Goal: Task Accomplishment & Management: Use online tool/utility

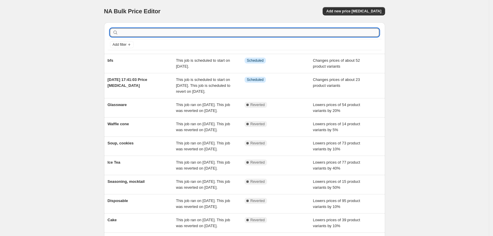
click at [165, 30] on input "text" at bounding box center [248, 32] width 259 height 8
paste input "Prm-RedVelvetCake-Prx-500g"
type input "Prm-RedVelvetCake-Prx-500g"
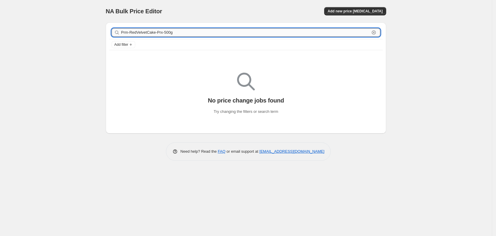
click at [195, 35] on input "Prm-RedVelvetCake-Prx-500g" at bounding box center [245, 32] width 249 height 8
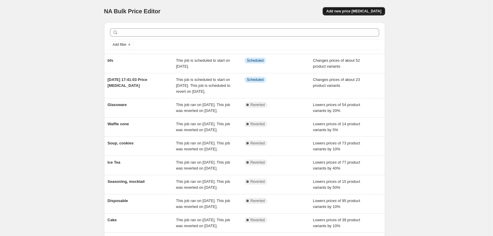
click at [360, 11] on span "Add new price [MEDICAL_DATA]" at bounding box center [353, 11] width 55 height 5
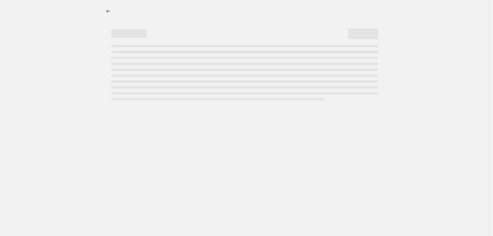
select select "percentage"
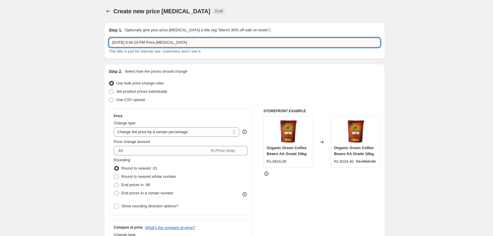
click at [203, 42] on input "[DATE] 5:44:10 PM Price [MEDICAL_DATA]" at bounding box center [244, 42] width 271 height 9
type input "BFS 4"
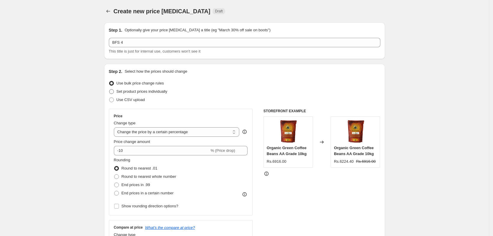
click at [161, 93] on span "Set product prices individually" at bounding box center [141, 91] width 51 height 4
click at [109, 90] on input "Set product prices individually" at bounding box center [109, 89] width 0 height 0
radio input "true"
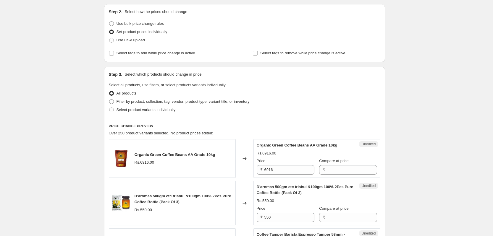
scroll to position [27, 0]
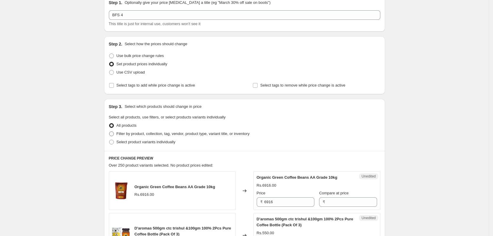
click at [142, 134] on span "Filter by product, collection, tag, vendor, product type, variant title, or inv…" at bounding box center [182, 133] width 133 height 4
click at [109, 132] on input "Filter by product, collection, tag, vendor, product type, variant title, or inv…" at bounding box center [109, 131] width 0 height 0
radio input "true"
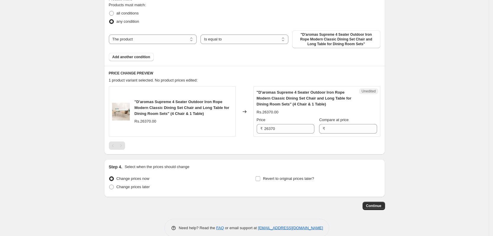
scroll to position [197, 0]
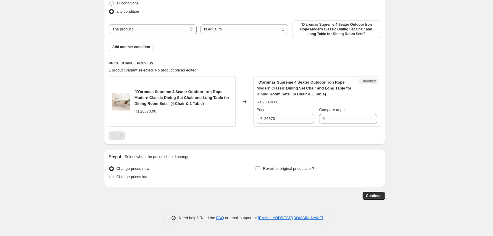
click at [133, 177] on span "Change prices later" at bounding box center [132, 177] width 33 height 4
click at [109, 175] on input "Change prices later" at bounding box center [109, 175] width 0 height 0
radio input "true"
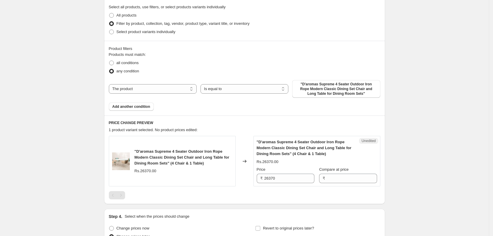
scroll to position [137, 0]
click at [236, 91] on select "Is equal to Is not equal to" at bounding box center [244, 89] width 88 height 9
click at [311, 89] on span ""D'aromas Supreme 4 Seater Outdoor Iron Rope Modern Classic Dining Set Chair an…" at bounding box center [335, 90] width 81 height 14
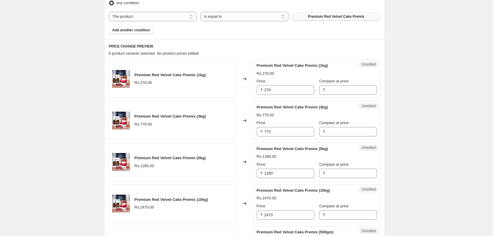
scroll to position [211, 0]
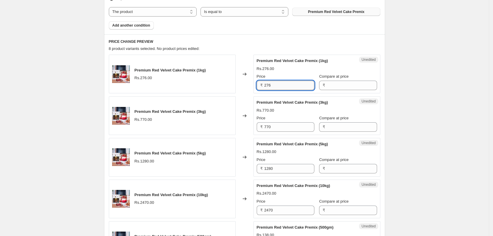
click at [293, 86] on input "276" at bounding box center [289, 85] width 50 height 9
type input "276"
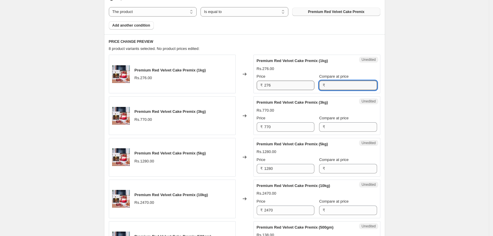
paste input "276"
type input "276"
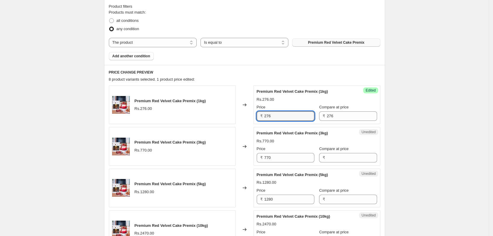
scroll to position [180, 0]
paste input "49"
type input "249"
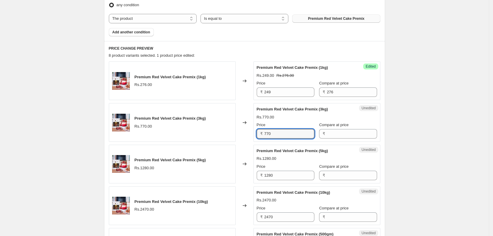
scroll to position [217, 0]
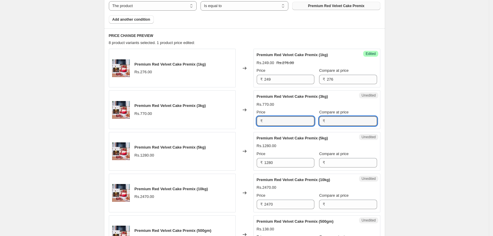
type input "770"
paste input "770"
type input "770"
type input "748"
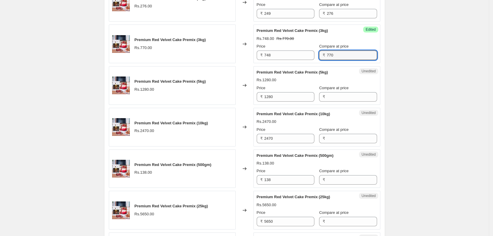
scroll to position [290, 0]
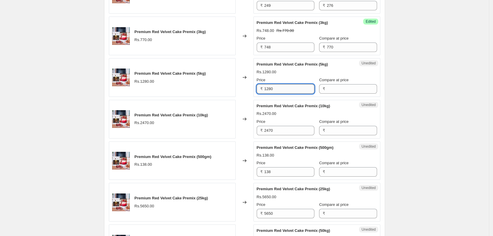
click at [281, 91] on input "1280" at bounding box center [289, 88] width 50 height 9
type input "1280"
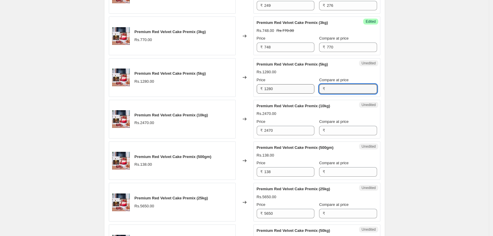
paste input "1280"
type input "1280"
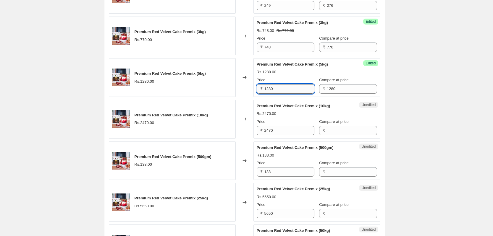
paste input "47"
type input "1247"
click at [281, 128] on input "2470" at bounding box center [289, 130] width 50 height 9
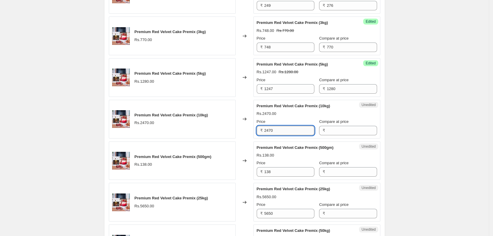
click at [281, 128] on input "2470" at bounding box center [289, 130] width 50 height 9
type input "2470"
paste input "2470"
type input "2470"
click at [269, 132] on input "2470" at bounding box center [289, 130] width 50 height 9
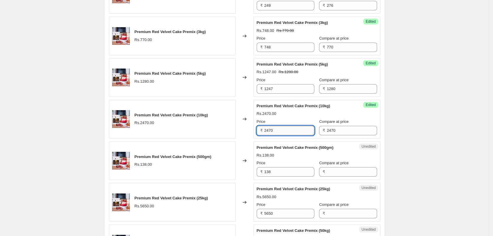
click at [284, 129] on input "2470" at bounding box center [289, 130] width 50 height 9
paste input "94"
type input "2494"
click at [293, 170] on div "Premium Red Velvet Cake Premix (500gm) Rs.138.00 Price ₹ 138 Compare at price ₹" at bounding box center [316, 161] width 120 height 32
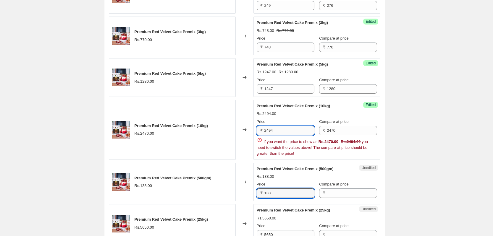
click at [296, 135] on input "2494" at bounding box center [289, 130] width 50 height 9
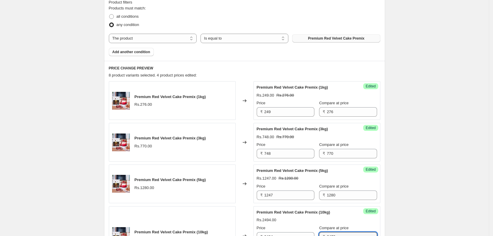
scroll to position [187, 0]
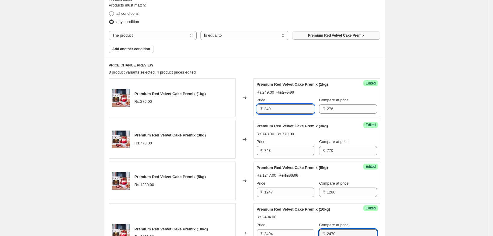
click at [281, 108] on input "249" at bounding box center [289, 108] width 50 height 9
type input "248"
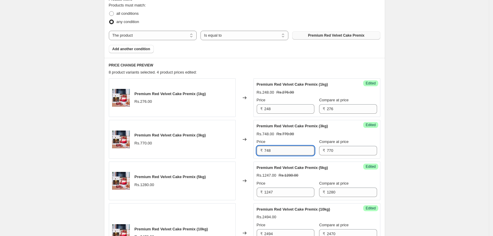
click at [282, 152] on input "748" at bounding box center [289, 150] width 50 height 9
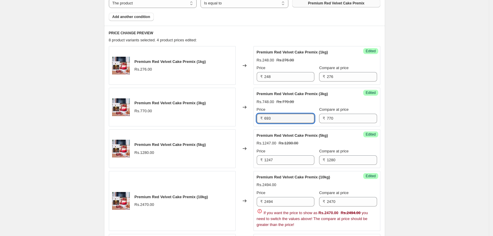
scroll to position [261, 0]
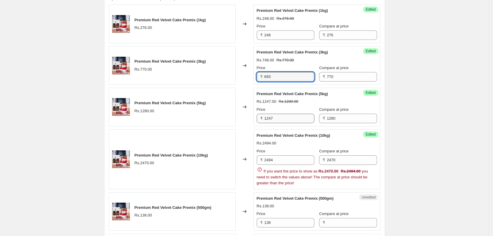
type input "693"
click at [293, 120] on input "1247" at bounding box center [289, 118] width 50 height 9
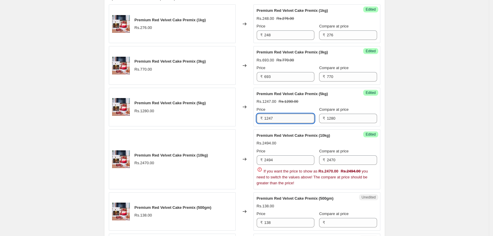
click at [293, 120] on input "1247" at bounding box center [289, 118] width 50 height 9
type input "1152"
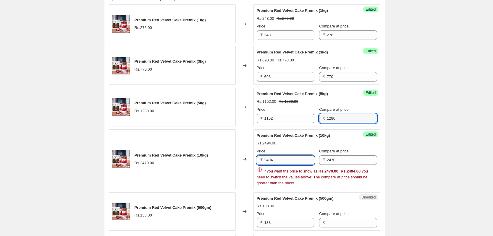
click at [295, 165] on input "2494" at bounding box center [289, 159] width 50 height 9
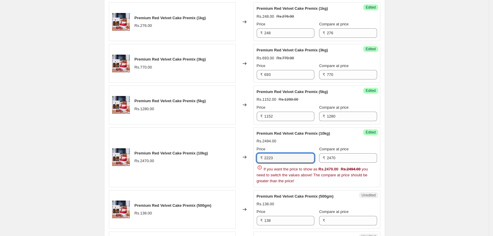
scroll to position [298, 0]
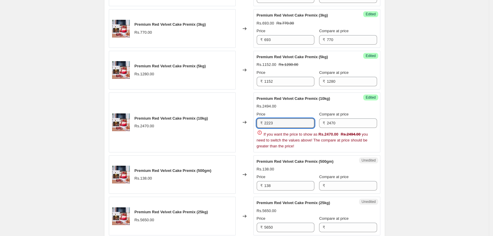
type input "2223"
click at [348, 169] on div "Premium Red Velvet Cake Premix (500gm) Rs.138.00 Price ₹ 138 Compare at price ₹" at bounding box center [316, 175] width 120 height 32
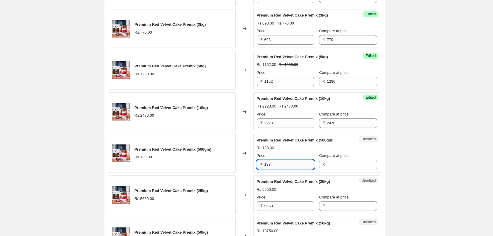
click at [283, 167] on input "138" at bounding box center [289, 164] width 50 height 9
type input "138"
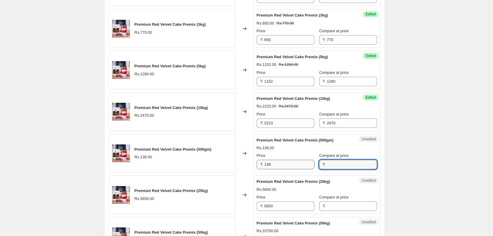
paste input "138"
type input "138"
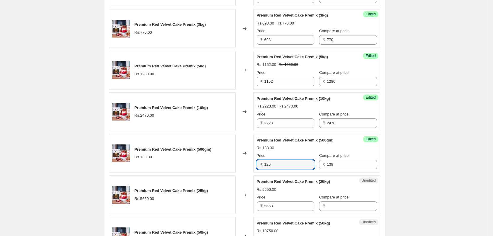
type input "125"
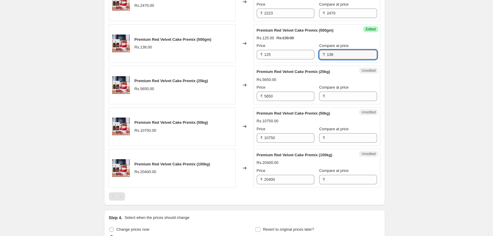
scroll to position [409, 0]
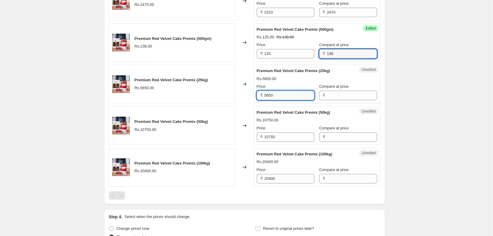
click at [286, 97] on input "5650" at bounding box center [289, 95] width 50 height 9
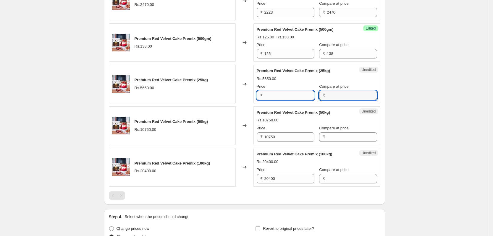
type input "5650"
paste input "5650"
type input "5650"
type input "5085"
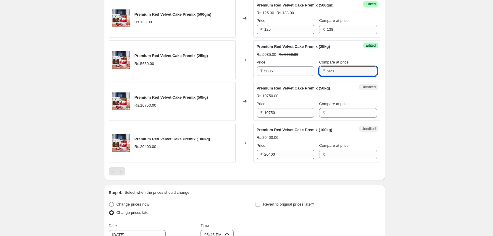
scroll to position [446, 0]
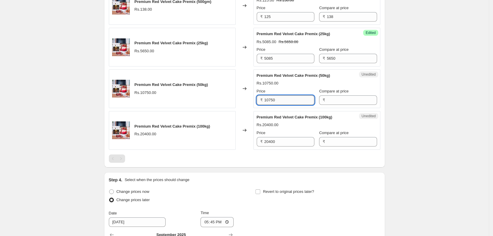
click at [284, 105] on input "10750" at bounding box center [289, 99] width 50 height 9
type input "10750"
paste input "10750"
type input "10750"
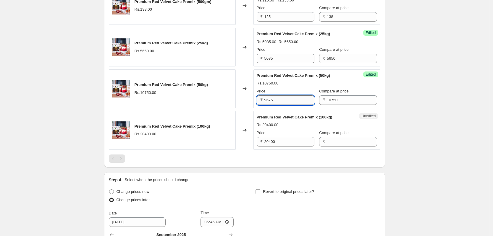
type input "9675"
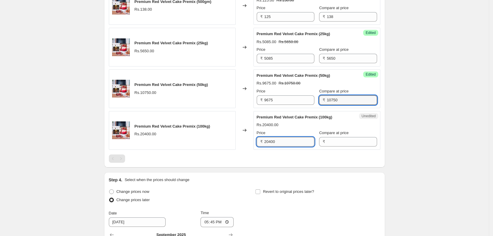
click at [284, 139] on input "20400" at bounding box center [289, 141] width 50 height 9
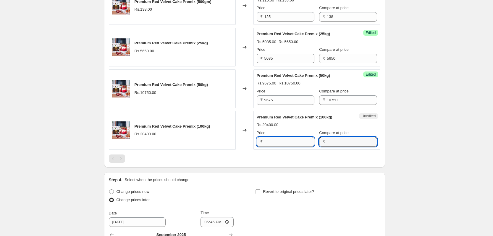
type input "20400"
paste input "20400"
type input "20400"
type input "18360"
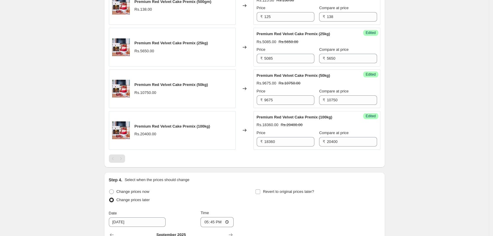
click at [339, 177] on div "Step 4. Select when the prices should change" at bounding box center [244, 180] width 271 height 6
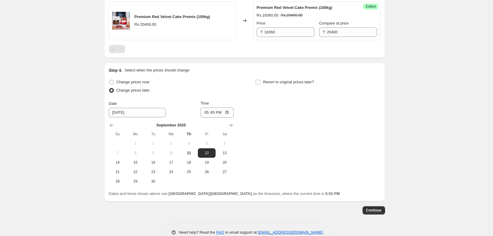
scroll to position [556, 0]
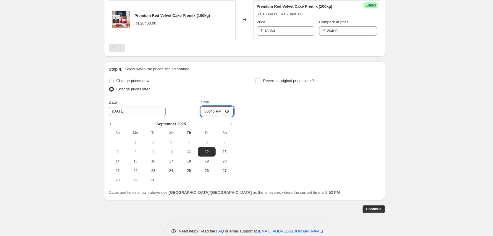
click at [229, 111] on input "17:45" at bounding box center [216, 111] width 33 height 10
type input "00:00"
click at [286, 168] on div "Change prices now Change prices later Date [DATE] Time 00:00 [DATE] Su Mo Tu We…" at bounding box center [244, 131] width 271 height 108
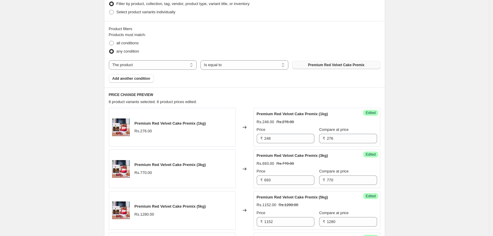
scroll to position [163, 0]
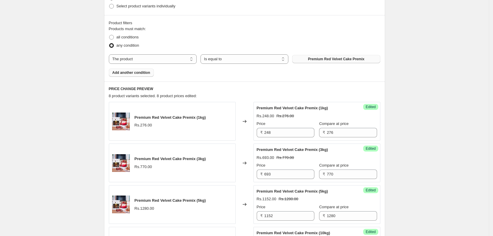
click at [135, 75] on button "Add another condition" at bounding box center [131, 73] width 45 height 8
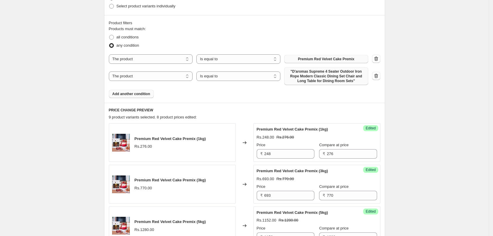
click at [336, 75] on span ""D'aromas Supreme 4 Seater Outdoor Iron Rope Modern Classic Dining Set Chair an…" at bounding box center [325, 76] width 77 height 14
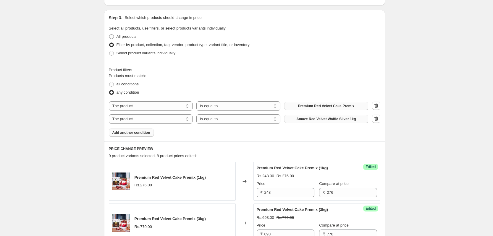
scroll to position [116, 0]
click at [304, 118] on span "Amaze Red Velvet Waffle Silver 1kg" at bounding box center [326, 119] width 60 height 5
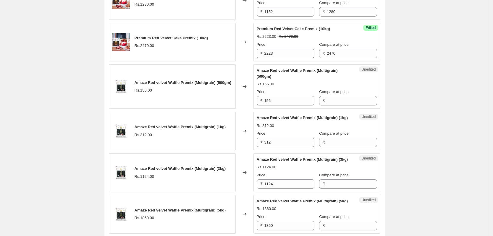
scroll to position [375, 0]
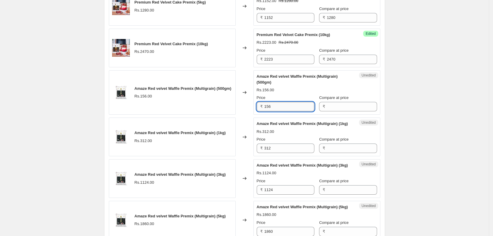
click at [276, 108] on input "156" at bounding box center [289, 106] width 50 height 9
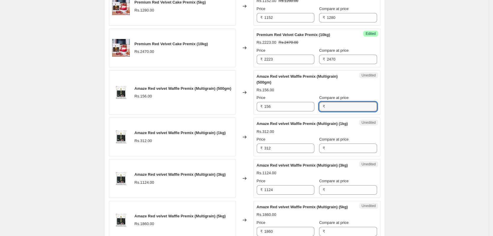
paste input "156"
type input "156"
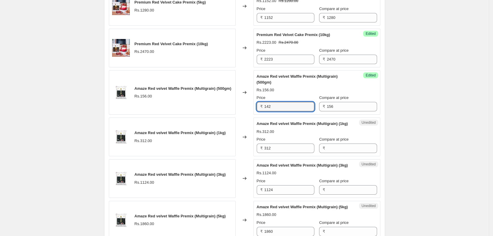
type input "142"
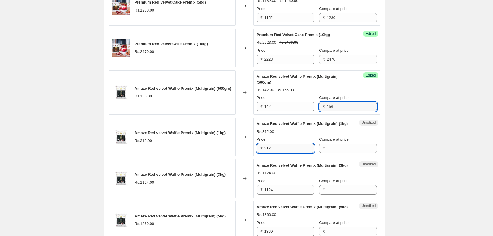
click at [291, 150] on input "312" at bounding box center [289, 148] width 50 height 9
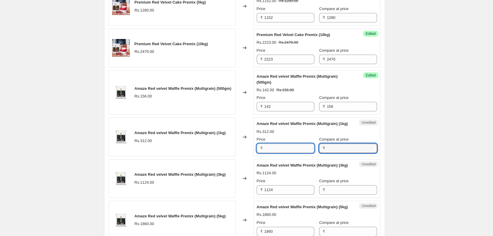
type input "312"
paste input "312"
type input "312"
click at [278, 151] on input "184" at bounding box center [289, 148] width 50 height 9
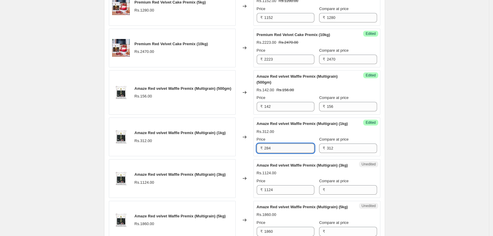
type input "284"
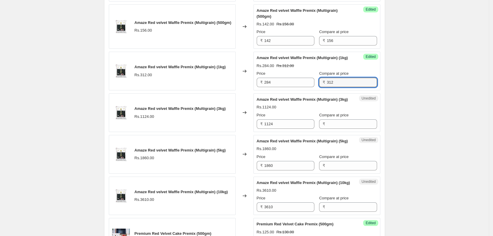
scroll to position [449, 0]
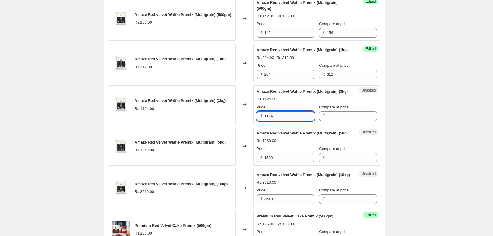
click at [279, 121] on input "1124" at bounding box center [289, 115] width 50 height 9
type input "1124"
paste input "1124"
type input "1124"
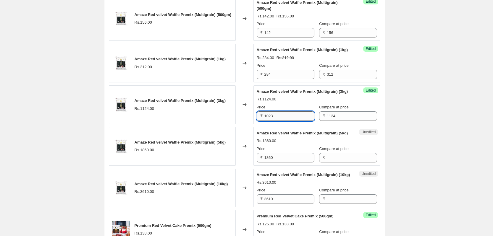
type input "1023"
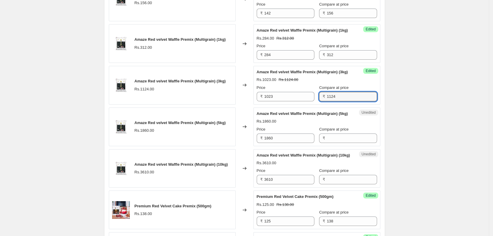
scroll to position [485, 0]
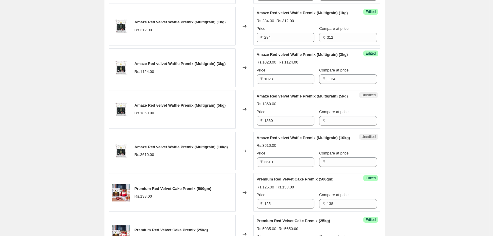
click at [291, 129] on div "Unedited Amaze Red velvet Waffle Premix (Multigrain) (5kg) Rs.1860.00 Price ₹ 1…" at bounding box center [316, 109] width 127 height 39
click at [289, 126] on input "1860" at bounding box center [289, 120] width 50 height 9
type input "1860"
paste input "1860"
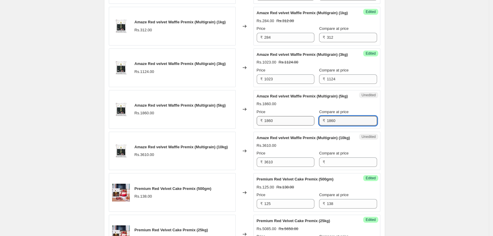
type input "1860"
type input "1693"
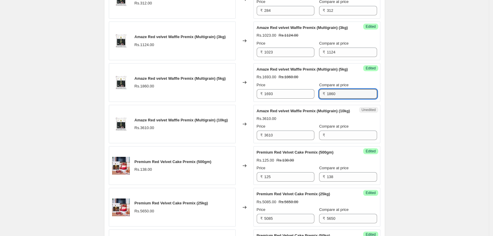
scroll to position [559, 0]
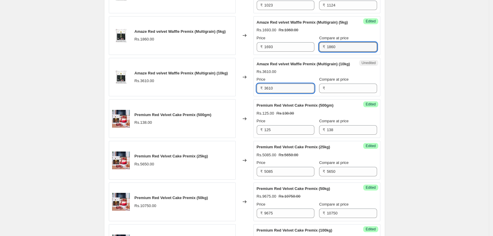
click at [287, 93] on input "3610" at bounding box center [289, 88] width 50 height 9
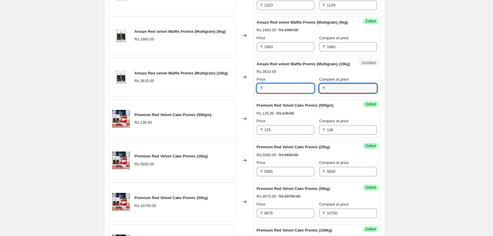
type input "3610"
paste input "3610"
type input "3610"
type input "3285"
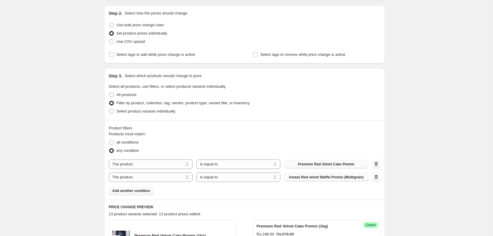
scroll to position [116, 0]
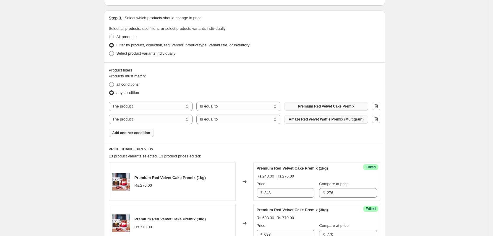
click at [128, 139] on div "Product filters Products must match: all conditions any condition The product T…" at bounding box center [244, 101] width 281 height 79
click at [129, 136] on button "Add another condition" at bounding box center [131, 133] width 45 height 8
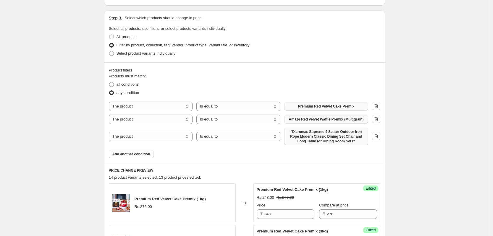
click at [303, 140] on span ""D'aromas Supreme 4 Seater Outdoor Iron Rope Modern Classic Dining Set Chair an…" at bounding box center [325, 136] width 77 height 14
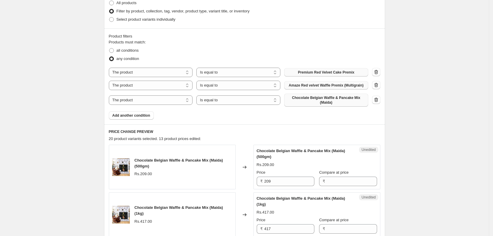
scroll to position [227, 0]
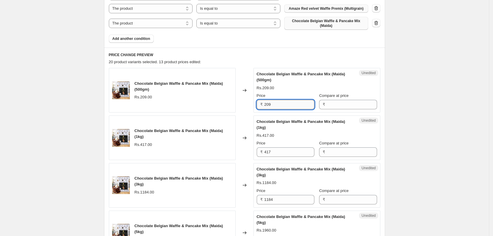
click at [279, 106] on input "209" at bounding box center [289, 104] width 50 height 9
type input "209"
type input "v"
paste input "209"
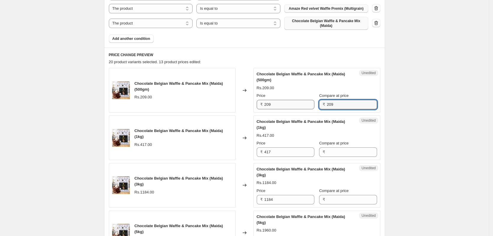
type input "209"
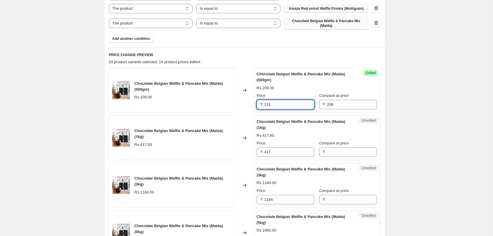
type input "131"
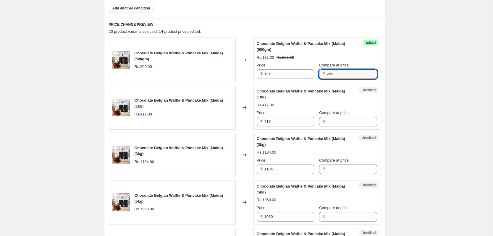
scroll to position [264, 0]
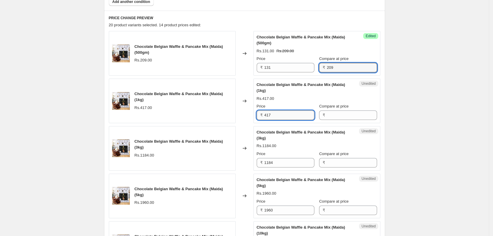
click at [284, 113] on input "417" at bounding box center [289, 115] width 50 height 9
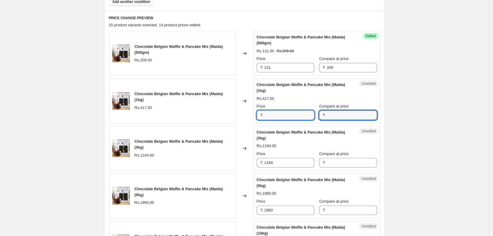
type input "417"
paste input "417"
type input "417"
type input "263"
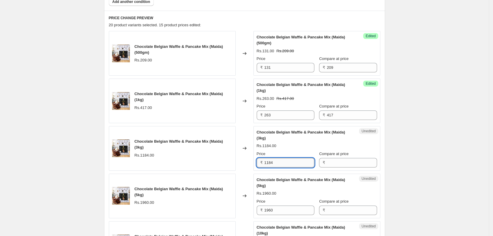
click at [295, 165] on input "1184" at bounding box center [289, 162] width 50 height 9
type input "1184"
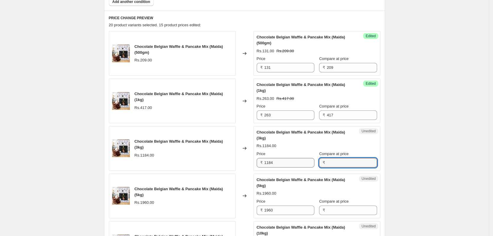
paste input "1184"
type input "1184"
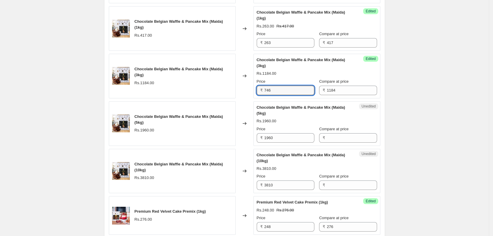
scroll to position [338, 0]
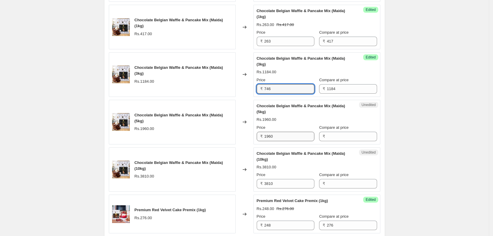
type input "746"
click at [283, 137] on input "1960" at bounding box center [289, 136] width 50 height 9
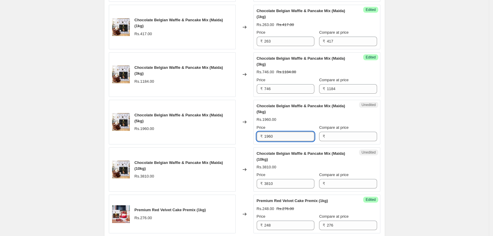
click at [283, 137] on input "1960" at bounding box center [289, 136] width 50 height 9
type input "1960"
click at [353, 135] on input "Compare at price" at bounding box center [352, 136] width 50 height 9
paste input "1960"
type input "1960"
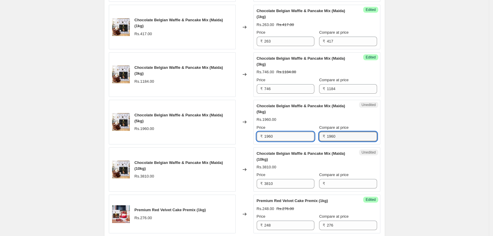
click at [272, 137] on input "1960" at bounding box center [289, 136] width 50 height 9
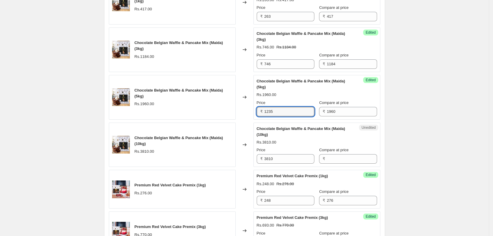
scroll to position [375, 0]
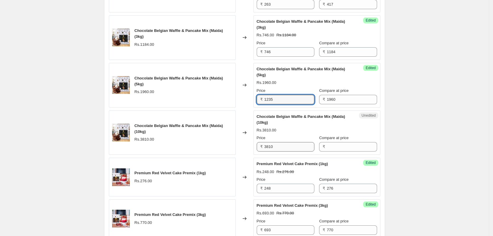
type input "1235"
click at [283, 148] on input "3810" at bounding box center [289, 146] width 50 height 9
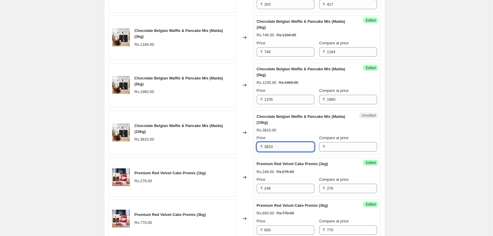
click at [283, 148] on input "3810" at bounding box center [289, 146] width 50 height 9
click at [327, 145] on input "Compare at price" at bounding box center [352, 146] width 50 height 9
type input "3810"
click at [289, 147] on input "3810" at bounding box center [289, 146] width 50 height 9
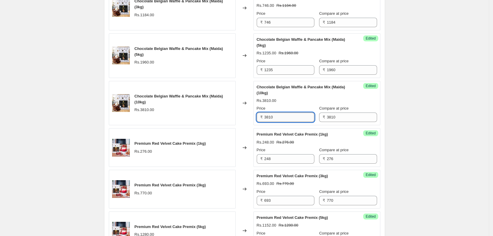
scroll to position [412, 0]
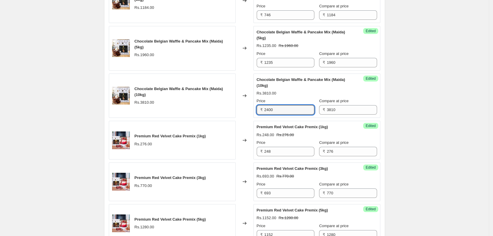
type input "2400"
click at [339, 132] on div "Rs.248.00 Rs.276.00" at bounding box center [316, 135] width 120 height 6
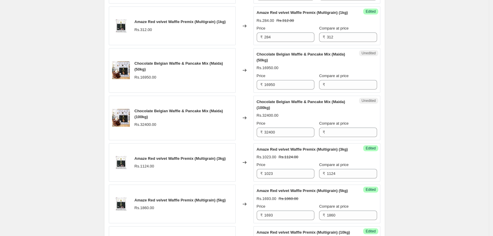
scroll to position [744, 0]
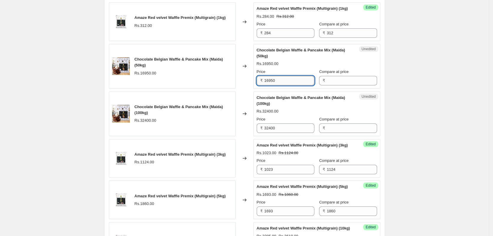
click at [283, 85] on input "16950" at bounding box center [289, 80] width 50 height 9
type input "16950"
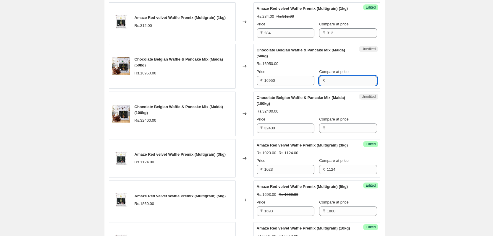
click at [341, 85] on input "Compare at price" at bounding box center [352, 80] width 50 height 9
paste input "16950"
type input "16950"
click at [294, 82] on input "16950" at bounding box center [289, 80] width 50 height 9
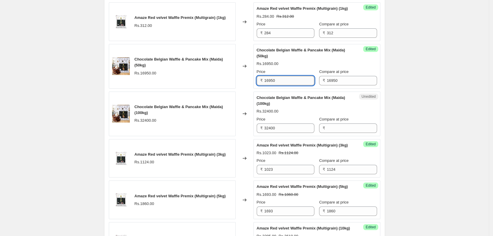
click at [294, 82] on input "16950" at bounding box center [289, 80] width 50 height 9
type input "10678"
click at [345, 105] on div "Chocolate Belgian Waffle & Pancake Mix (Maida) (100kg) Rs.32400.00 Price ₹ 3240…" at bounding box center [316, 114] width 120 height 38
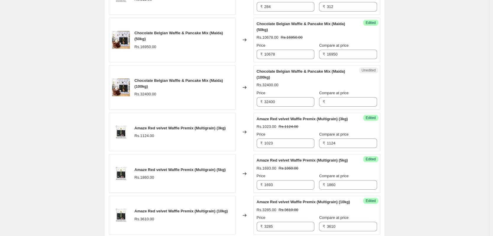
scroll to position [781, 0]
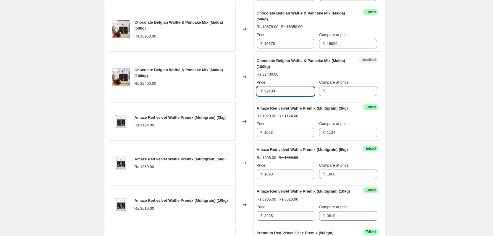
click at [289, 94] on input "32400" at bounding box center [289, 91] width 50 height 9
type input "32400"
click at [338, 99] on div "Unedited Chocolate Belgian Waffle & Pancake Mix (Maida) (100kg) Rs.32400.00 Pri…" at bounding box center [316, 77] width 127 height 45
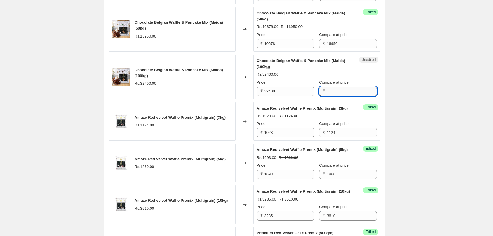
click at [342, 96] on input "Compare at price" at bounding box center [352, 91] width 50 height 9
paste input "32400"
type input "32400"
click at [300, 96] on input "32400" at bounding box center [289, 91] width 50 height 9
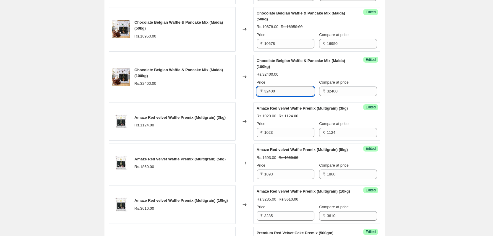
click at [300, 96] on input "32400" at bounding box center [289, 91] width 50 height 9
type input "20412"
click at [359, 119] on div "Rs.1023.00 Rs.1124.00" at bounding box center [316, 116] width 120 height 6
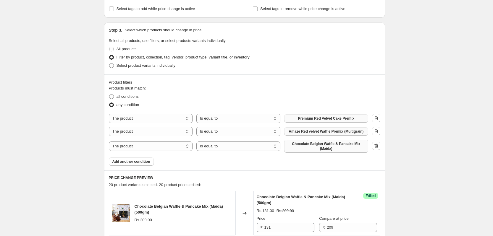
scroll to position [79, 0]
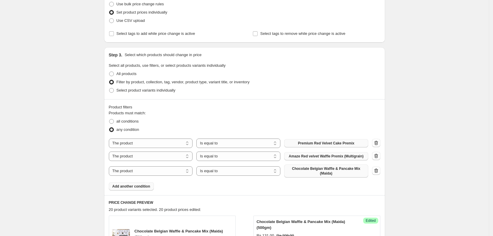
click at [144, 186] on span "Add another condition" at bounding box center [131, 186] width 38 height 5
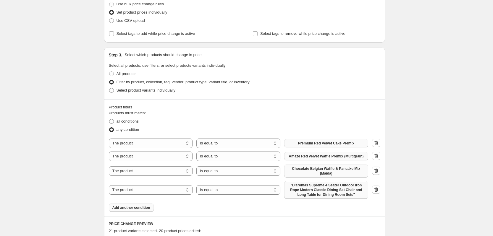
click at [305, 184] on span ""D'aromas Supreme 4 Seater Outdoor Iron Rope Modern Classic Dining Set Chair an…" at bounding box center [325, 190] width 77 height 14
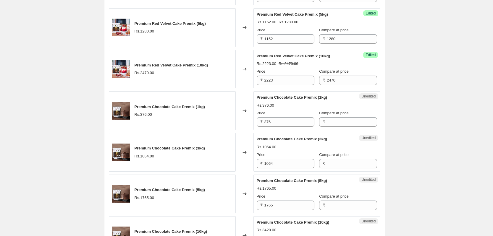
scroll to position [633, 0]
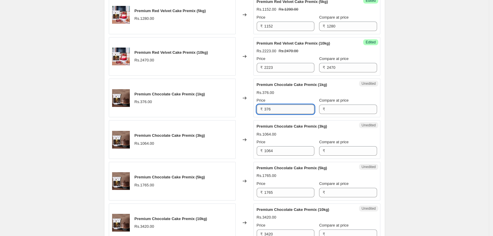
click at [291, 106] on input "376" at bounding box center [289, 109] width 50 height 9
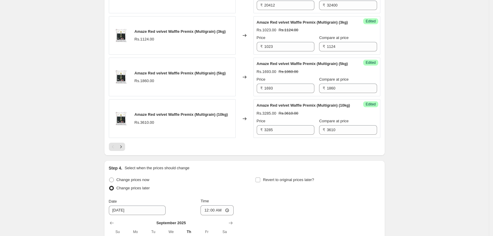
scroll to position [1047, 0]
click at [122, 150] on icon "Next" at bounding box center [121, 147] width 6 height 6
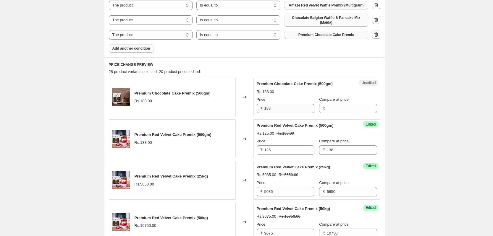
scroll to position [206, 0]
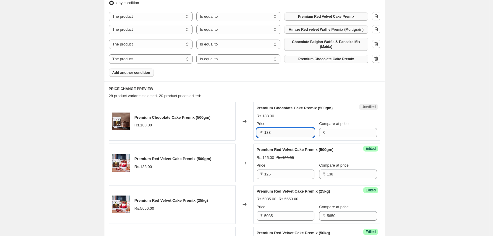
click at [292, 132] on input "188" at bounding box center [289, 132] width 50 height 9
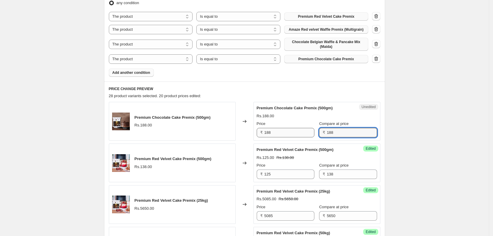
type input "188"
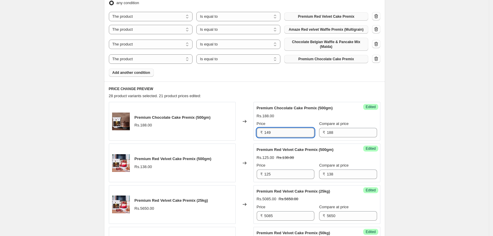
type input "149"
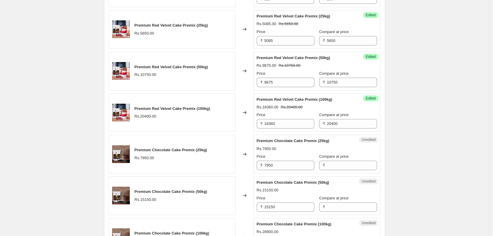
scroll to position [391, 0]
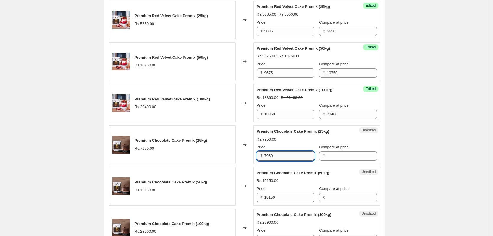
click at [293, 151] on input "7950" at bounding box center [289, 155] width 50 height 9
type input "7950"
paste input "7950"
type input "7950"
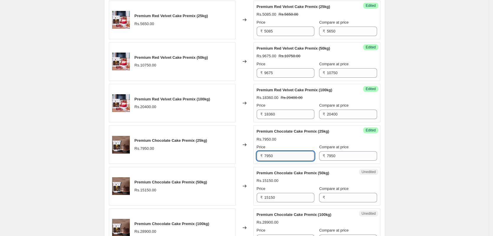
click at [293, 151] on input "7950" at bounding box center [289, 155] width 50 height 9
type input "7"
type input "6280"
click at [354, 179] on div "Rs.15150.00" at bounding box center [316, 181] width 120 height 6
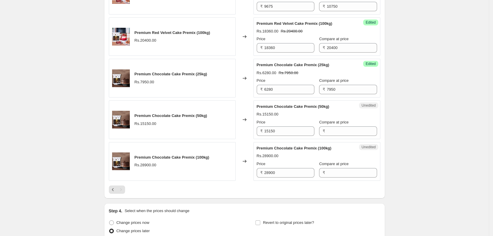
scroll to position [501, 0]
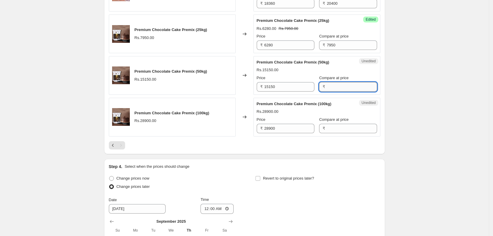
click at [337, 89] on input "Compare at price" at bounding box center [352, 86] width 50 height 9
type input "15150"
click at [295, 84] on input "15150" at bounding box center [289, 86] width 50 height 9
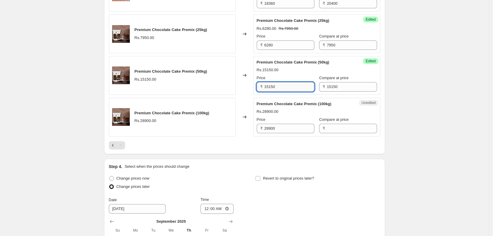
click at [295, 84] on input "15150" at bounding box center [289, 86] width 50 height 9
type input "11968"
click at [294, 131] on input "28900" at bounding box center [289, 128] width 50 height 9
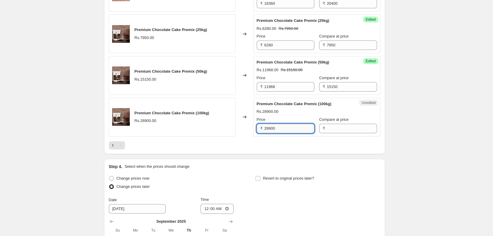
click at [294, 131] on input "28900" at bounding box center [289, 128] width 50 height 9
type input "28900"
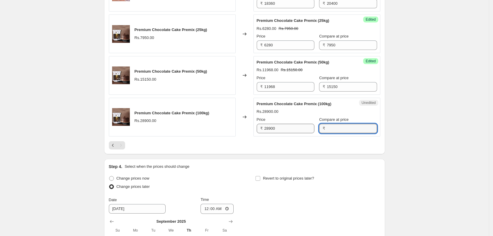
paste input "28900"
type input "28900"
click at [285, 130] on input "28900" at bounding box center [289, 128] width 50 height 9
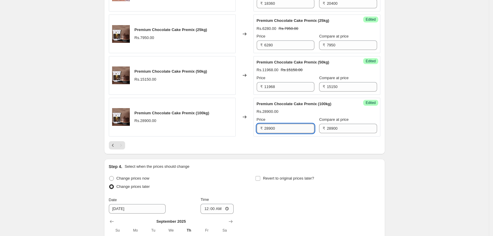
click at [285, 130] on input "28900" at bounding box center [289, 128] width 50 height 9
type input "22831"
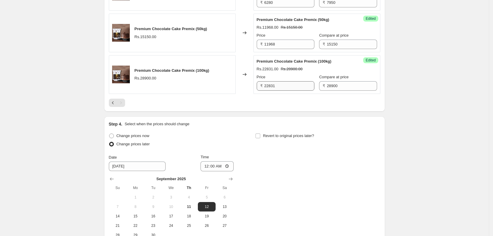
scroll to position [575, 0]
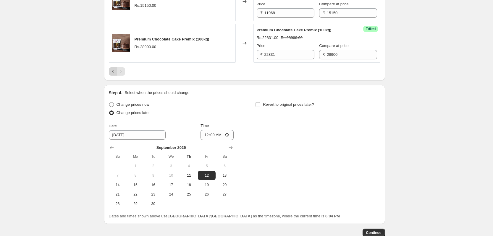
click at [114, 69] on icon "Previous" at bounding box center [113, 72] width 6 height 6
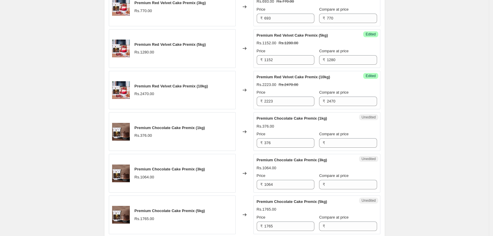
scroll to position [612, 0]
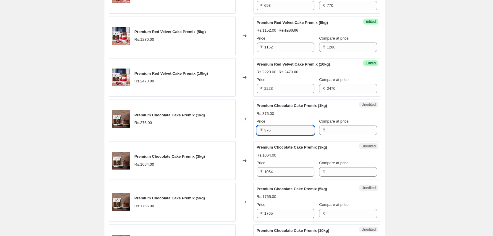
click at [288, 130] on input "376" at bounding box center [289, 130] width 50 height 9
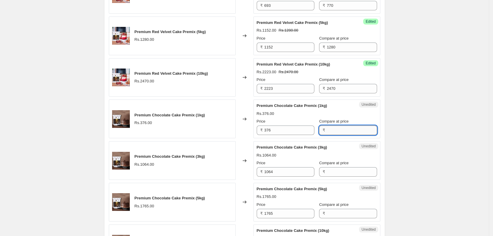
click at [340, 130] on input "Compare at price" at bounding box center [352, 130] width 50 height 9
type input "376"
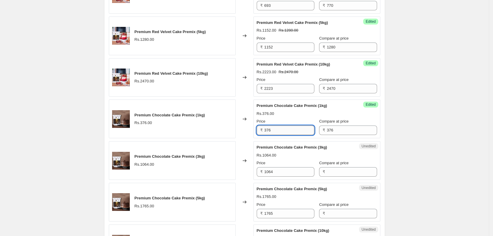
click at [275, 134] on input "376" at bounding box center [289, 130] width 50 height 9
type input "3"
type input "297"
click at [294, 171] on input "1064" at bounding box center [289, 171] width 50 height 9
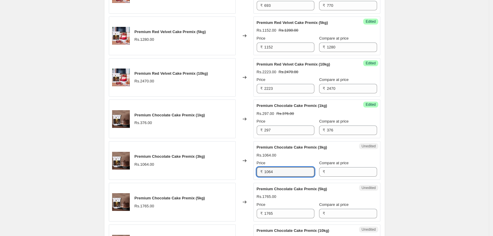
click at [321, 172] on div "₹" at bounding box center [348, 171] width 58 height 9
type input "1064"
click at [302, 172] on input "1064" at bounding box center [289, 171] width 50 height 9
type input "841"
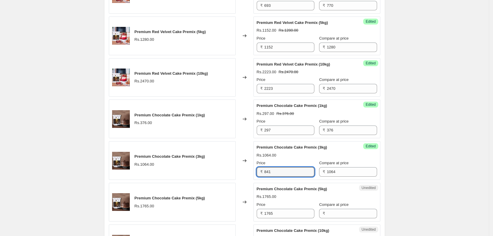
click at [335, 194] on div "Rs.1765.00" at bounding box center [316, 197] width 120 height 6
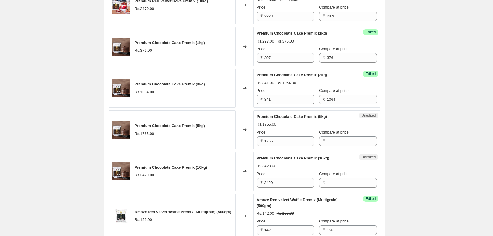
scroll to position [686, 0]
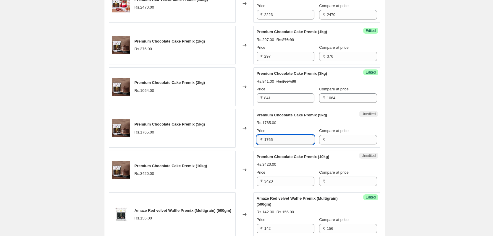
click at [289, 139] on input "1765" at bounding box center [289, 139] width 50 height 9
type input "1765"
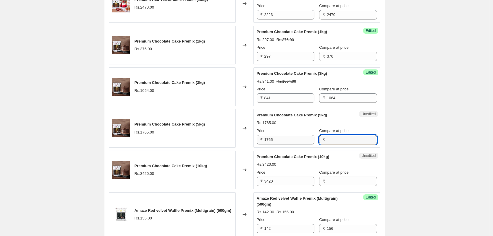
paste input "1765"
type input "1765"
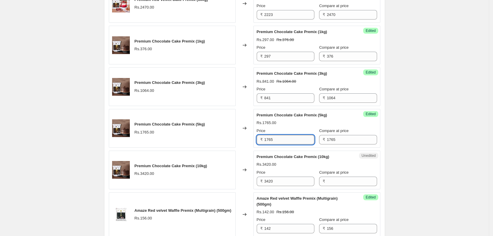
click at [285, 141] on input "1765" at bounding box center [289, 139] width 50 height 9
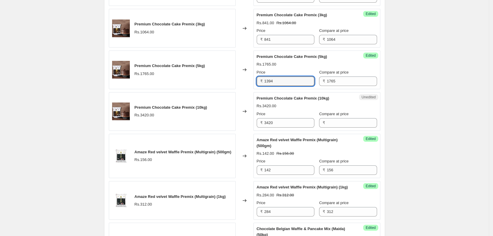
scroll to position [760, 0]
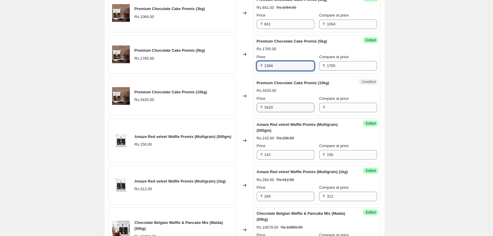
type input "1394"
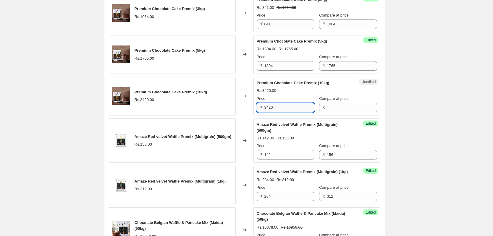
click at [296, 108] on input "3420" at bounding box center [289, 107] width 50 height 9
type input "3420"
click at [346, 111] on input "Compare at price" at bounding box center [352, 107] width 50 height 9
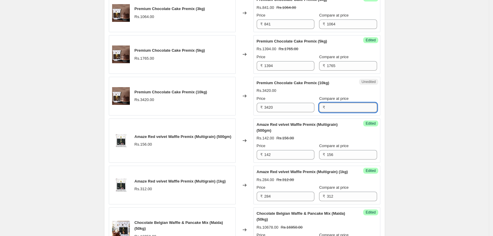
paste input "3420"
type input "3420"
click at [277, 104] on input "3420" at bounding box center [289, 107] width 50 height 9
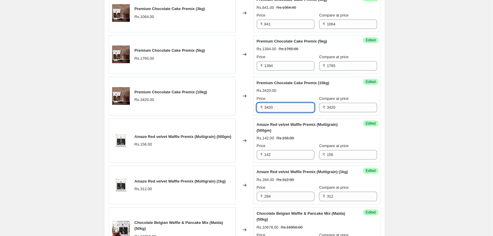
click at [277, 104] on input "3420" at bounding box center [289, 107] width 50 height 9
type input "2702"
click at [339, 134] on div "Amaze Red velvet Waffle Premix (Multigrain) (500gm) Rs.142.00 Rs.156.00 Price ₹…" at bounding box center [316, 141] width 120 height 38
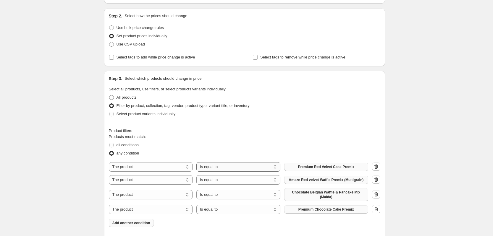
scroll to position [111, 0]
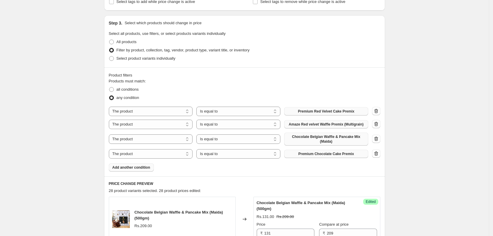
click at [123, 166] on span "Add another condition" at bounding box center [131, 167] width 38 height 5
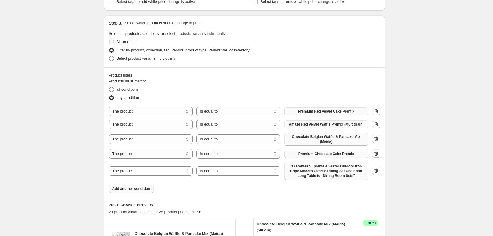
click at [327, 170] on span ""D'aromas Supreme 4 Seater Outdoor Iron Rope Modern Classic Dining Set Chair an…" at bounding box center [325, 171] width 77 height 14
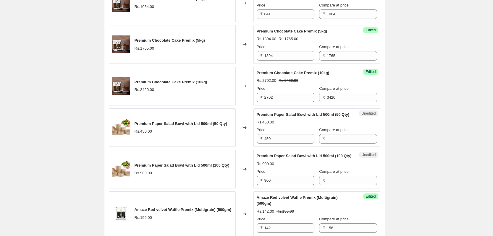
scroll to position [783, 0]
click at [305, 144] on input "450" at bounding box center [289, 138] width 50 height 9
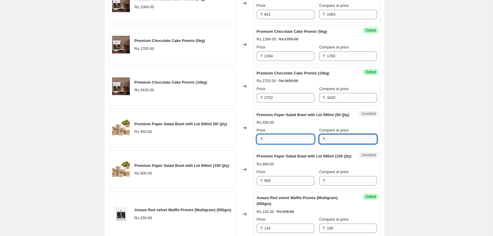
type input "450"
paste input "450"
type input "450"
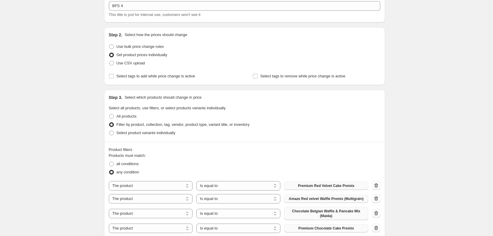
scroll to position [148, 0]
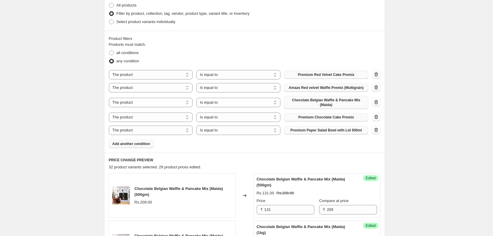
click at [308, 131] on span "Premium Paper Salad Bowl with Lid 500ml" at bounding box center [325, 130] width 71 height 5
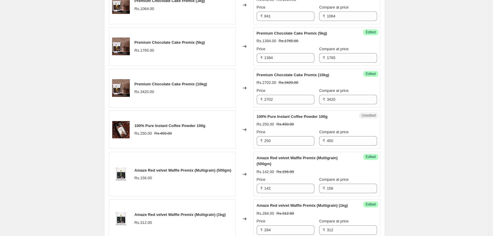
scroll to position [774, 0]
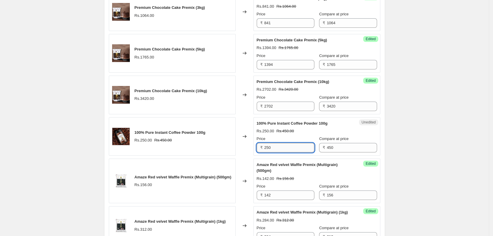
click at [285, 146] on input "250" at bounding box center [289, 147] width 50 height 9
type input "243"
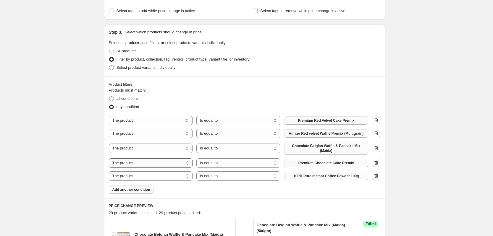
scroll to position [146, 0]
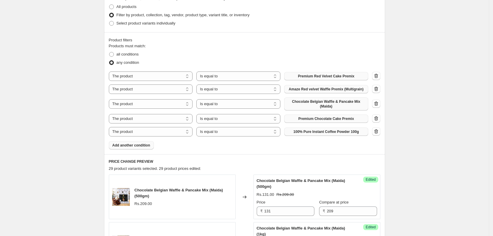
click at [136, 146] on span "Add another condition" at bounding box center [131, 145] width 38 height 5
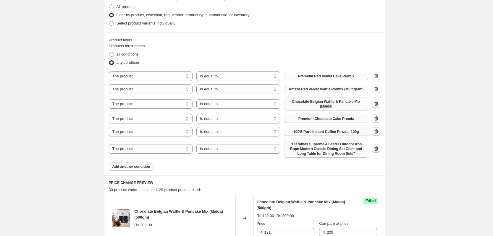
click at [311, 150] on span ""D'aromas Supreme 4 Seater Outdoor Iron Rope Modern Classic Dining Set Chair an…" at bounding box center [325, 149] width 77 height 14
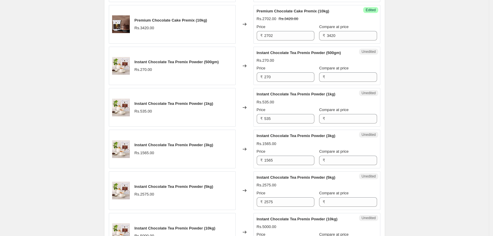
scroll to position [858, 0]
click at [280, 76] on input "270" at bounding box center [289, 76] width 50 height 9
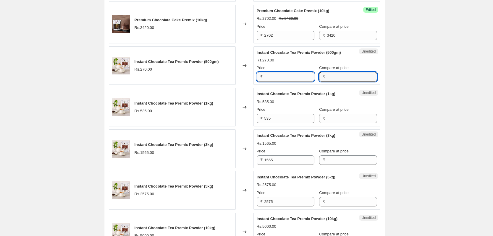
type input "270"
paste input "270"
type input "270"
type input "255"
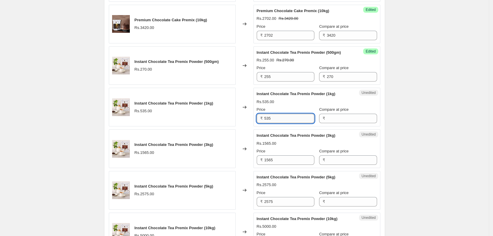
click at [283, 120] on input "535" at bounding box center [289, 118] width 50 height 9
type input "535"
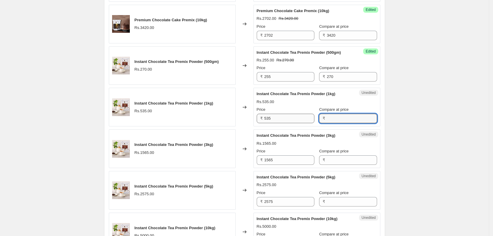
paste input "535"
type input "535"
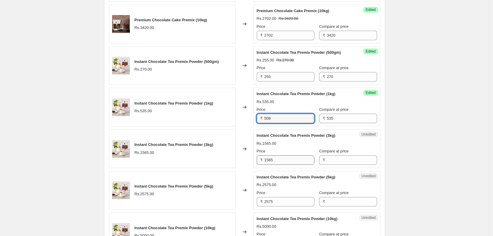
type input "508"
click at [286, 164] on input "1565" at bounding box center [289, 159] width 50 height 9
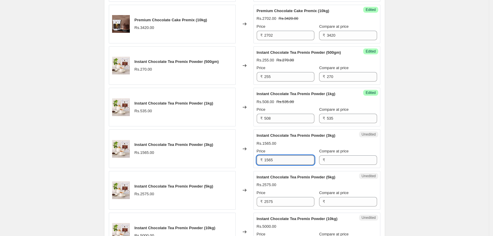
click at [286, 164] on input "1565" at bounding box center [289, 159] width 50 height 9
type input "1565"
click at [335, 158] on input "Compare at price" at bounding box center [352, 159] width 50 height 9
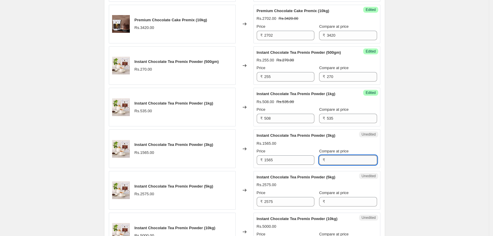
paste input "1565"
type input "1565"
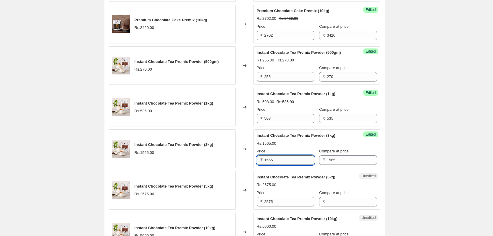
click at [279, 160] on input "1565" at bounding box center [289, 159] width 50 height 9
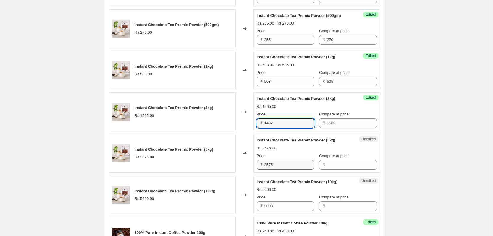
type input "1487"
click at [288, 168] on input "2575" at bounding box center [289, 164] width 50 height 9
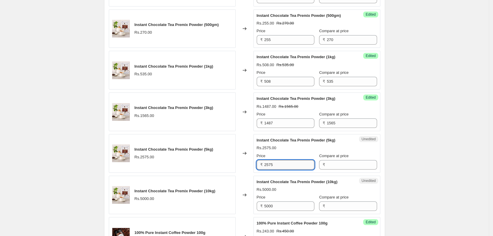
click at [288, 168] on input "2575" at bounding box center [289, 164] width 50 height 9
type input "2575"
click at [345, 164] on input "Compare at price" at bounding box center [352, 164] width 50 height 9
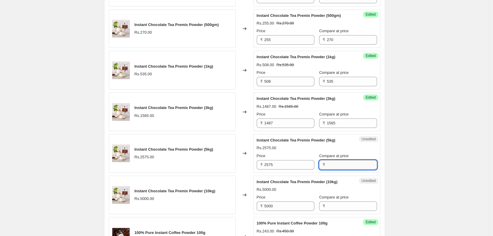
paste input "2575"
type input "2575"
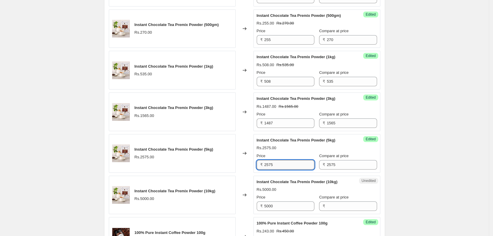
click at [292, 166] on input "2575" at bounding box center [289, 164] width 50 height 9
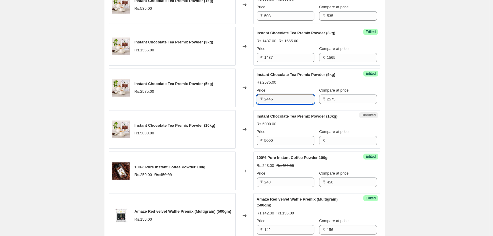
scroll to position [969, 0]
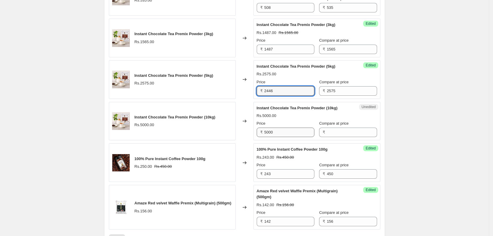
type input "2446"
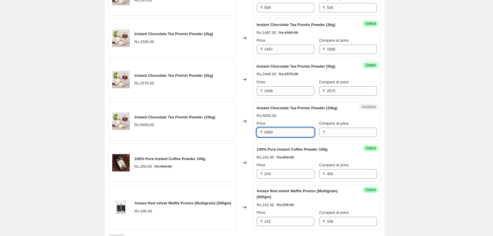
click at [292, 131] on input "5000" at bounding box center [289, 132] width 50 height 9
type input "5000"
click at [342, 136] on input "Compare at price" at bounding box center [352, 132] width 50 height 9
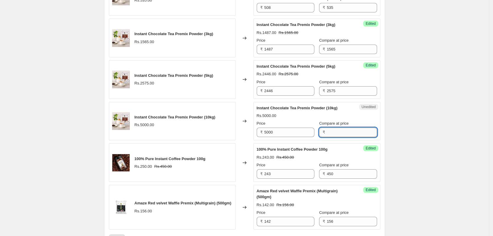
paste input "5000"
type input "5000"
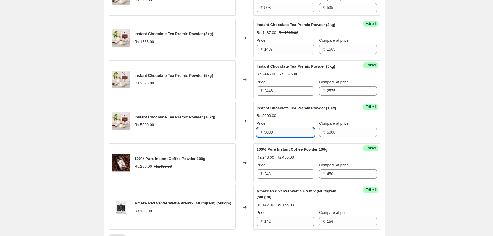
click at [284, 130] on input "5000" at bounding box center [289, 132] width 50 height 9
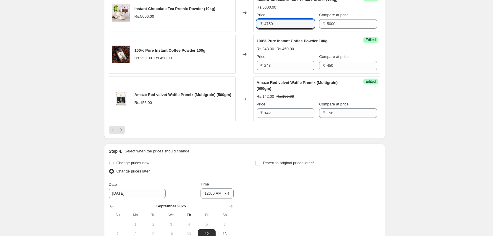
scroll to position [1080, 0]
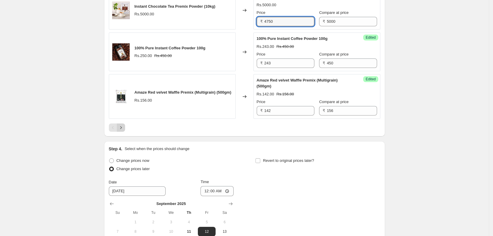
type input "4750"
click at [121, 128] on icon "Next" at bounding box center [121, 128] width 6 height 6
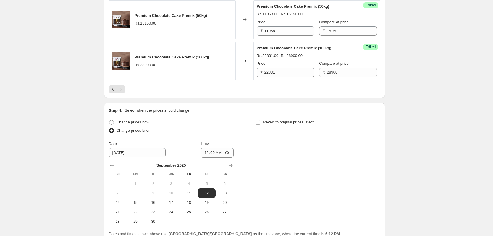
scroll to position [849, 0]
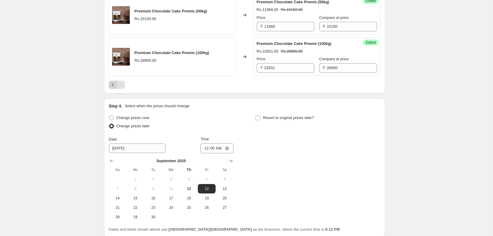
click at [112, 88] on icon "Previous" at bounding box center [113, 85] width 6 height 6
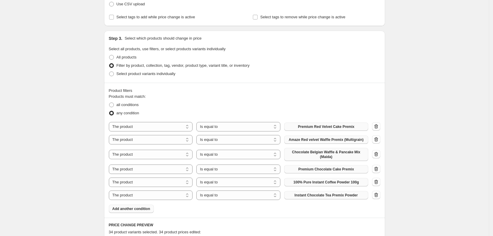
scroll to position [97, 0]
click at [141, 209] on span "Add another condition" at bounding box center [131, 207] width 38 height 5
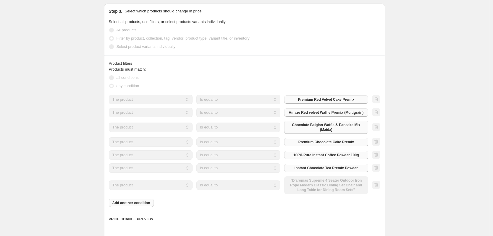
scroll to position [171, 0]
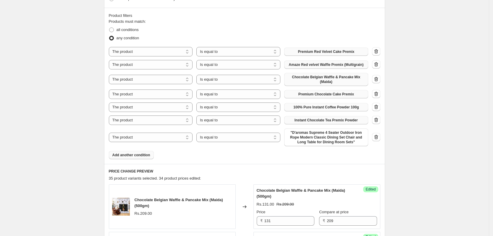
click at [320, 141] on span ""D'aromas Supreme 4 Seater Outdoor Iron Rope Modern Classic Dining Set Chair an…" at bounding box center [325, 137] width 77 height 14
click at [328, 144] on span ""D'aromas Supreme 4 Seater Outdoor Iron Rope Modern Classic Dining Set Chair an…" at bounding box center [325, 137] width 77 height 14
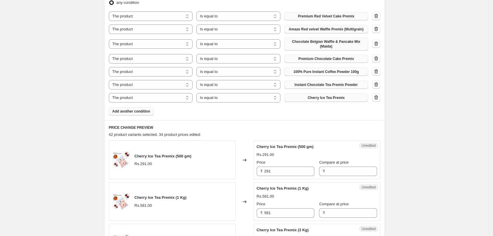
scroll to position [282, 0]
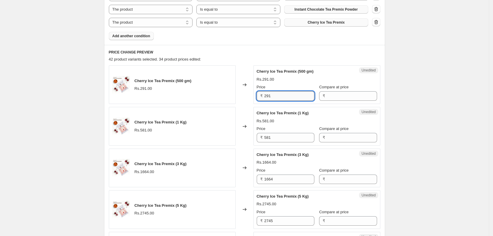
click at [274, 98] on input "291" at bounding box center [289, 95] width 50 height 9
type input "291"
paste input "291"
type input "291"
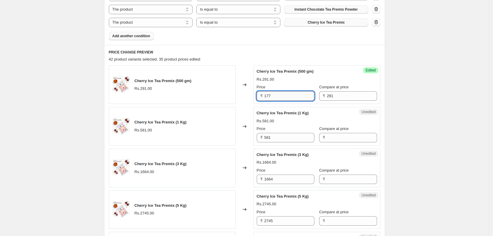
type input "177"
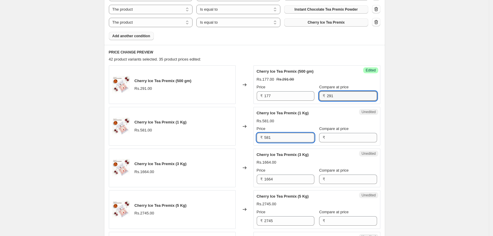
click at [281, 138] on input "581" at bounding box center [289, 137] width 50 height 9
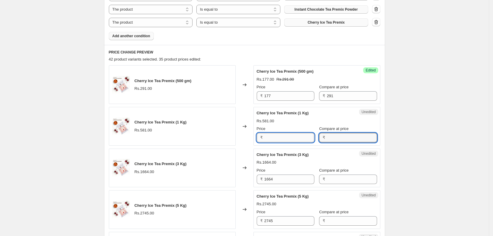
type input "581"
paste input "581"
type input "581"
type input "354"
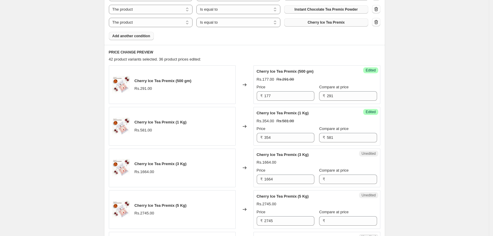
click at [308, 158] on div "Cherry Ice Tea Premix (3 Kg) Rs.1664.00 Price ₹ 1664 Compare at price ₹" at bounding box center [316, 168] width 120 height 32
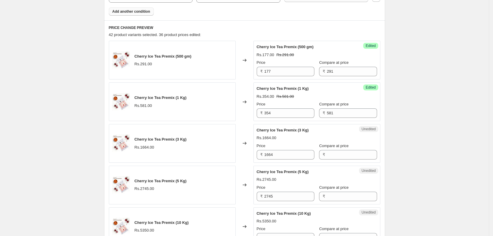
scroll to position [319, 0]
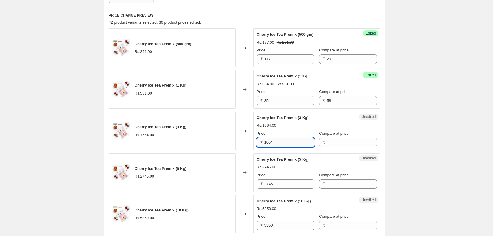
click at [293, 144] on input "1664" at bounding box center [289, 142] width 50 height 9
type input "1664"
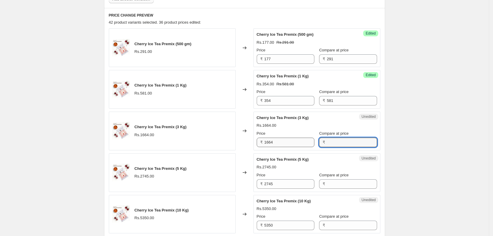
paste input "1664"
type input "1664"
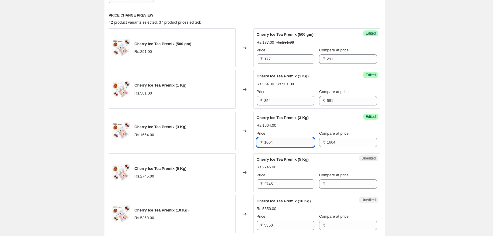
click at [285, 146] on input "1664" at bounding box center [289, 142] width 50 height 9
type input "1015"
click at [281, 189] on div "Unedited Cherry Ice Tea Premix (5 Kg) Rs.2745.00 Price ₹ 2745 Compare at price ₹" at bounding box center [316, 172] width 127 height 39
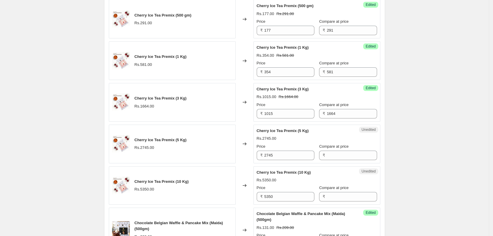
scroll to position [355, 0]
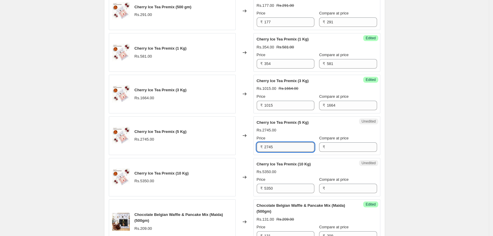
click at [304, 148] on input "2745" at bounding box center [289, 146] width 50 height 9
type input "2745"
paste input "2745"
type input "2745"
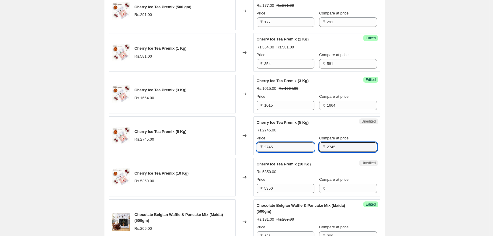
click at [287, 142] on input "2745" at bounding box center [289, 146] width 50 height 9
type input "1674"
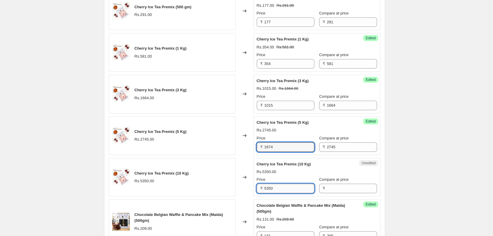
click at [306, 188] on input "5350" at bounding box center [289, 188] width 50 height 9
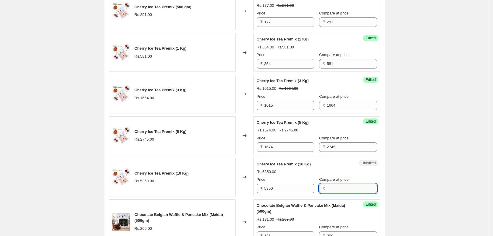
click at [339, 189] on input "Compare at price" at bounding box center [352, 188] width 50 height 9
paste input "5350"
type input "5350"
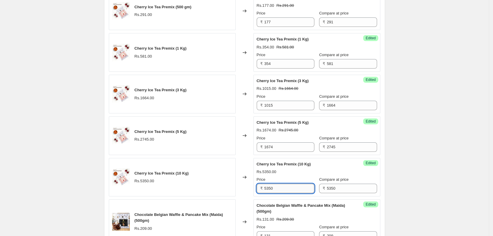
click at [295, 191] on input "5350" at bounding box center [289, 188] width 50 height 9
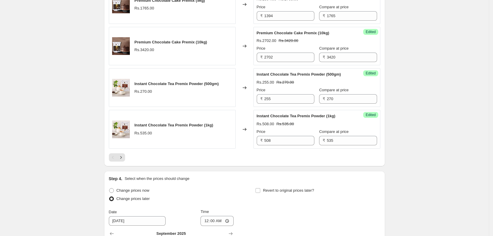
scroll to position [1057, 0]
type input "3263"
click at [124, 157] on icon "Next" at bounding box center [121, 157] width 6 height 6
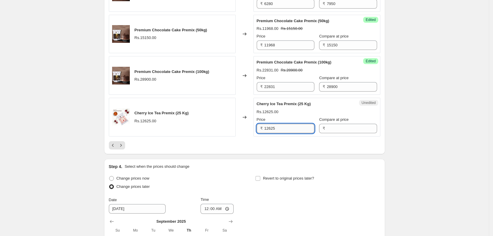
click at [299, 133] on input "12625" at bounding box center [289, 128] width 50 height 9
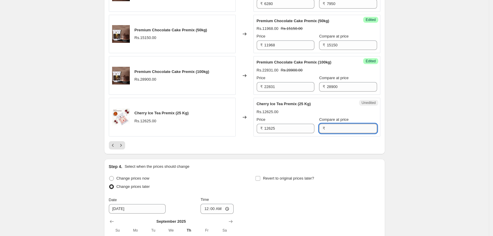
click at [341, 133] on input "Compare at price" at bounding box center [352, 128] width 50 height 9
type input "12625"
click at [281, 133] on input "12625" at bounding box center [289, 128] width 50 height 9
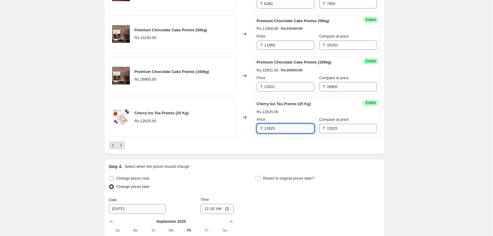
click at [281, 133] on input "12625" at bounding box center [289, 128] width 50 height 9
type input "7701"
click at [273, 150] on div at bounding box center [244, 145] width 271 height 8
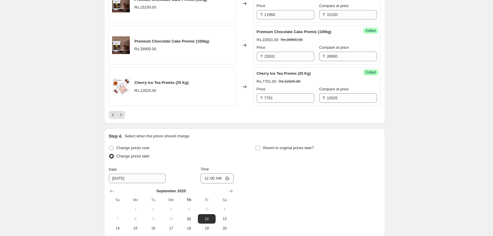
scroll to position [1088, 0]
click at [114, 117] on icon "Previous" at bounding box center [113, 114] width 6 height 6
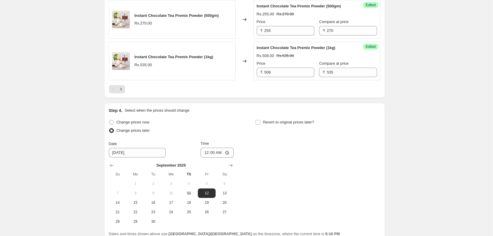
scroll to position [1125, 0]
click at [120, 87] on icon "Next" at bounding box center [121, 89] width 6 height 6
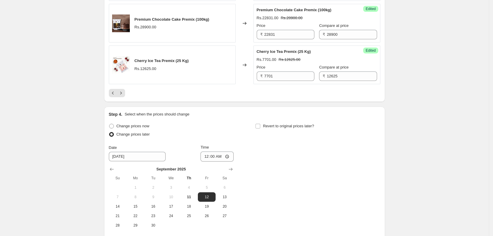
scroll to position [1108, 0]
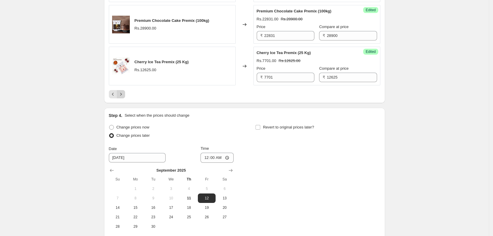
click at [123, 97] on icon "Next" at bounding box center [121, 94] width 6 height 6
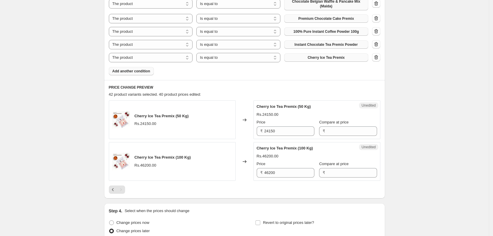
scroll to position [225, 0]
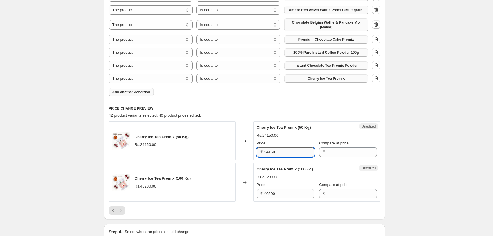
click at [300, 152] on input "24150" at bounding box center [289, 151] width 50 height 9
type input "24150"
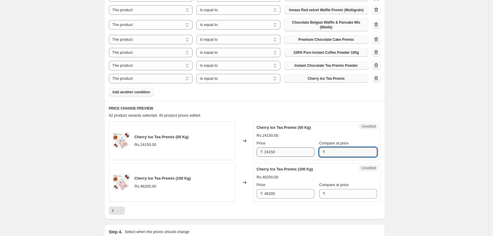
paste input "24150"
type input "24150"
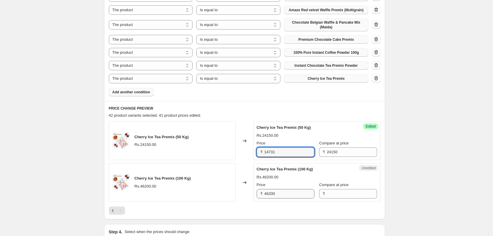
type input "14731"
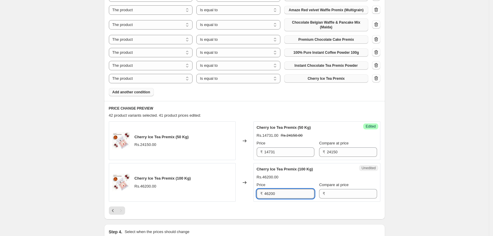
click at [285, 190] on input "46200" at bounding box center [289, 193] width 50 height 9
click at [284, 191] on input "46200" at bounding box center [289, 193] width 50 height 9
type input "46200"
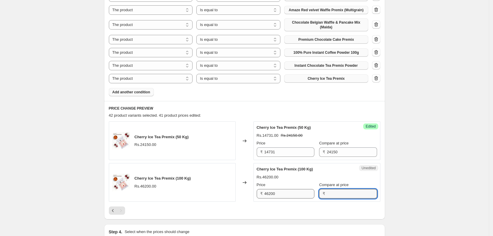
paste input "46200"
type input "46200"
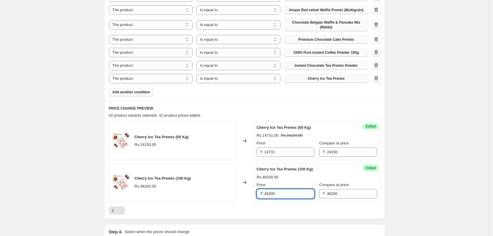
click at [284, 191] on input "46200" at bounding box center [289, 193] width 50 height 9
type input "28182"
click at [301, 204] on div "Cherry Ice Tea Premix (50 Kg) Rs.24150.00 Changed to Success Edited Cherry Ice …" at bounding box center [244, 167] width 271 height 93
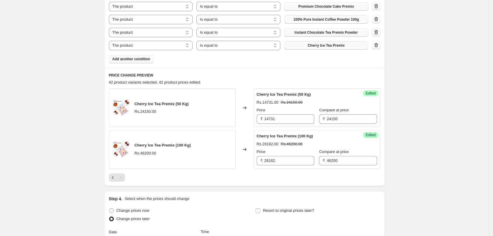
scroll to position [185, 0]
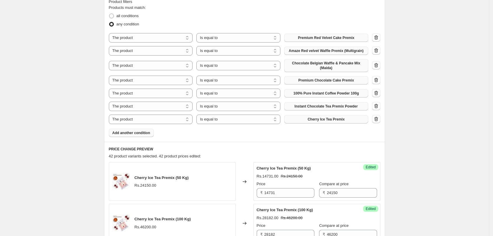
click at [130, 132] on span "Add another condition" at bounding box center [131, 133] width 38 height 5
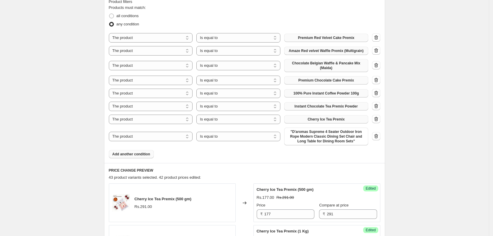
click at [323, 138] on span ""D'aromas Supreme 4 Seater Outdoor Iron Rope Modern Classic Dining Set Chair an…" at bounding box center [325, 136] width 77 height 14
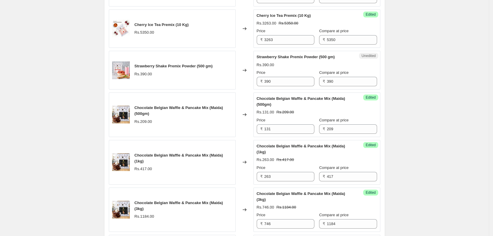
scroll to position [480, 0]
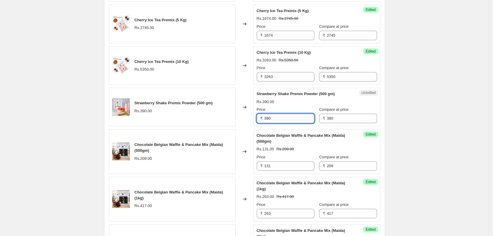
click at [290, 119] on input "390" at bounding box center [289, 118] width 50 height 9
type input "274"
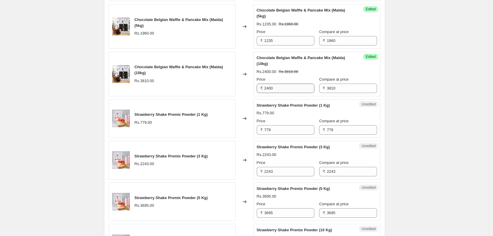
scroll to position [748, 0]
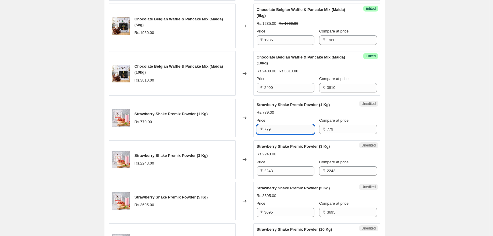
click at [282, 133] on input "779" at bounding box center [289, 129] width 50 height 9
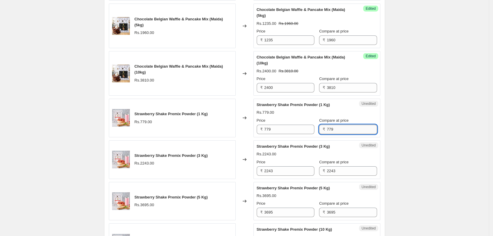
click at [327, 134] on input "779" at bounding box center [352, 129] width 50 height 9
click at [331, 131] on input "779" at bounding box center [352, 129] width 50 height 9
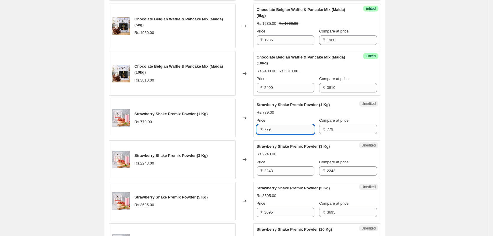
click at [295, 133] on input "779" at bounding box center [289, 129] width 50 height 9
type input "549"
click at [353, 140] on div "Cherry Ice Tea Premix (500 gm) Rs.291.00 Changed to Success Edited Cherry Ice T…" at bounding box center [244, 40] width 271 height 859
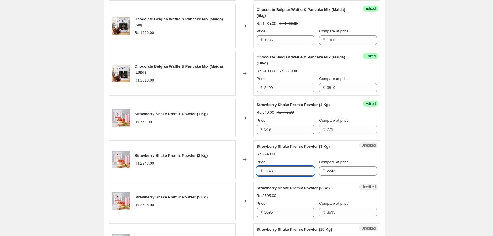
click at [291, 173] on input "2243" at bounding box center [289, 170] width 50 height 9
type input "1581"
click at [347, 178] on div "Unedited Strawberry Shake Premix Powder (3 Kg) Rs.2243.00 Price ₹ 1581 Compare …" at bounding box center [316, 159] width 127 height 39
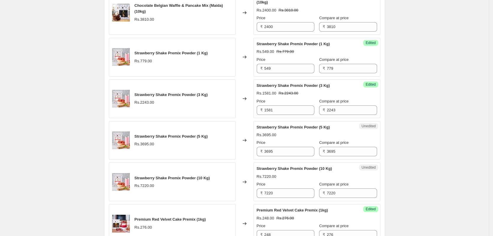
scroll to position [822, 0]
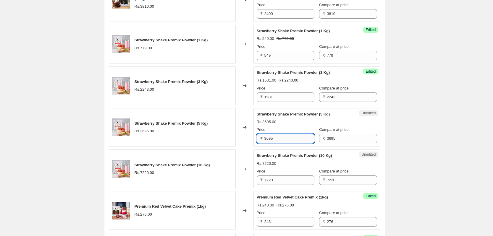
click at [298, 137] on input "3695" at bounding box center [289, 138] width 50 height 9
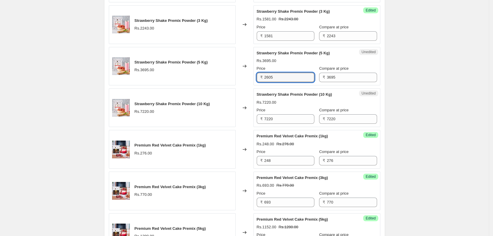
scroll to position [896, 0]
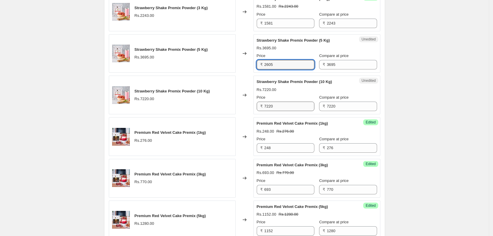
type input "2605"
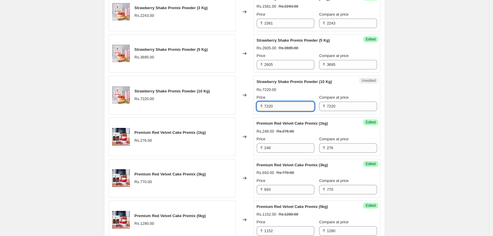
click at [278, 103] on input "7220" at bounding box center [289, 106] width 50 height 9
type input "5090"
click at [332, 124] on div "Premium Red Velvet Cake Premix (1kg)" at bounding box center [304, 124] width 97 height 6
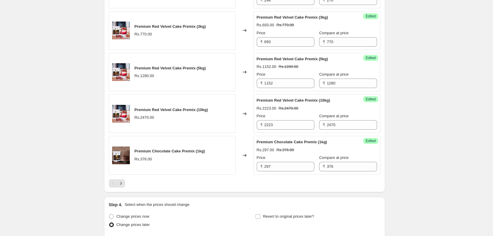
scroll to position [1081, 0]
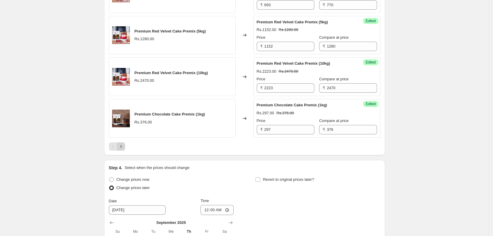
click at [124, 146] on icon "Next" at bounding box center [121, 147] width 6 height 6
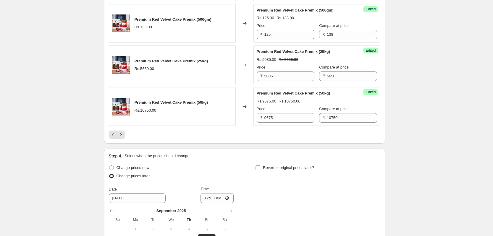
scroll to position [1118, 0]
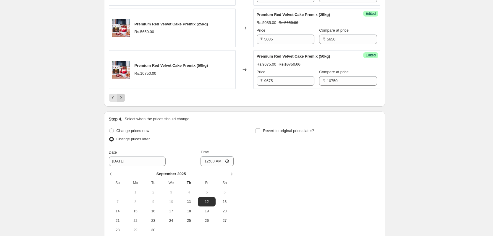
click at [121, 101] on icon "Next" at bounding box center [121, 98] width 6 height 6
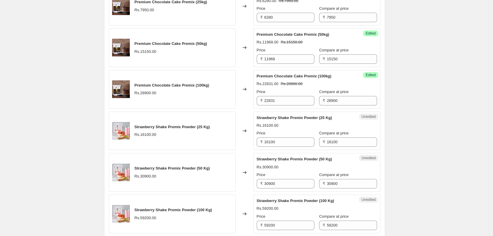
scroll to position [452, 0]
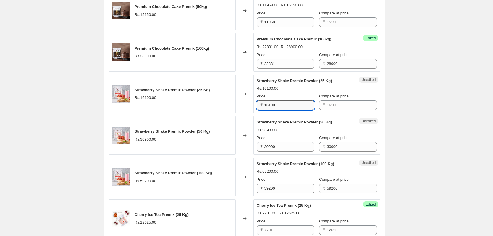
click at [294, 110] on input "16100" at bounding box center [289, 104] width 50 height 9
type input "11350"
click at [292, 128] on div "Rs.30900.00" at bounding box center [316, 130] width 120 height 6
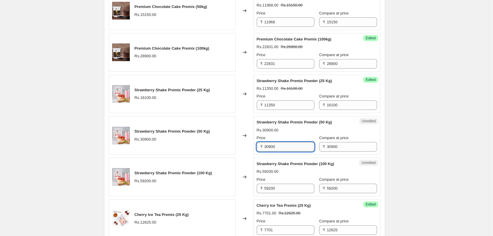
click at [287, 147] on input "30900" at bounding box center [289, 146] width 50 height 9
type input "21784"
click at [345, 165] on div "Strawberry Shake Premix Powder (100 Kg) Rs.59200.00 Price ₹ 59200 Compare at pr…" at bounding box center [316, 177] width 120 height 32
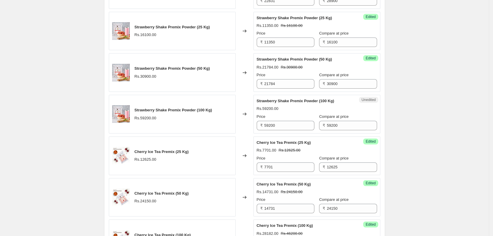
scroll to position [526, 0]
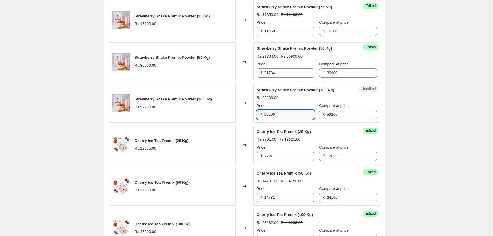
click at [288, 112] on input "59200" at bounding box center [289, 114] width 50 height 9
type input "41736"
click at [328, 137] on div "Rs.7701.00 Rs.12625.00" at bounding box center [316, 140] width 120 height 6
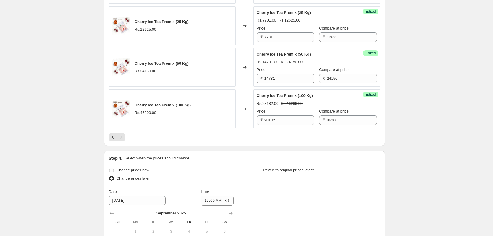
scroll to position [636, 0]
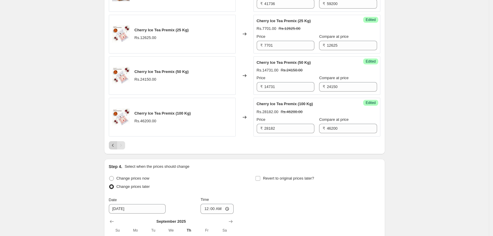
click at [115, 146] on icon "Previous" at bounding box center [113, 145] width 6 height 6
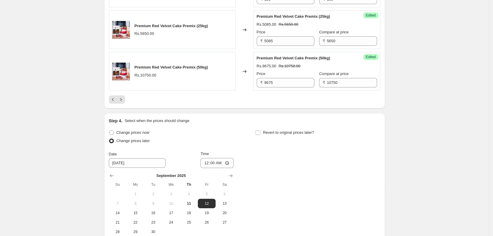
scroll to position [1117, 0]
click at [112, 102] on icon "Previous" at bounding box center [113, 99] width 6 height 6
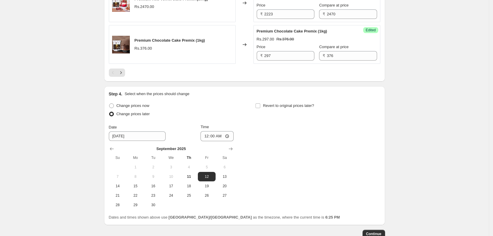
scroll to position [1193, 0]
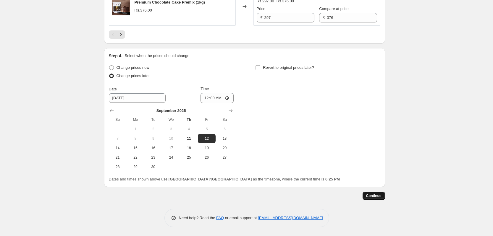
click at [373, 195] on span "Continue" at bounding box center [373, 196] width 15 height 5
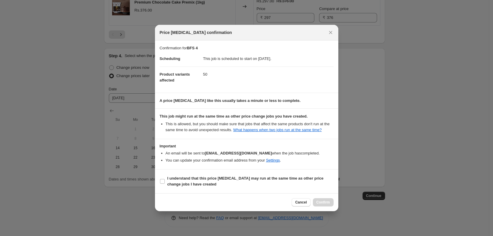
click at [237, 63] on dd "This job is scheduled to start on [DATE]." at bounding box center [268, 58] width 130 height 15
click at [285, 180] on b "I understand that this price [MEDICAL_DATA] may run at the same time as other p…" at bounding box center [245, 181] width 156 height 10
click at [165, 180] on input "I understand that this price [MEDICAL_DATA] may run at the same time as other p…" at bounding box center [162, 181] width 5 height 5
checkbox input "true"
click at [322, 203] on span "Confirm" at bounding box center [323, 202] width 14 height 5
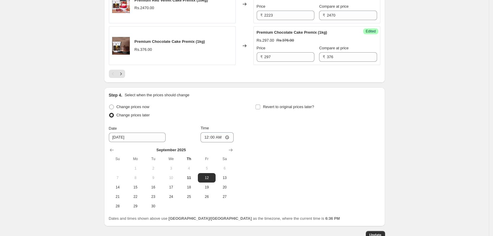
scroll to position [1118, 0]
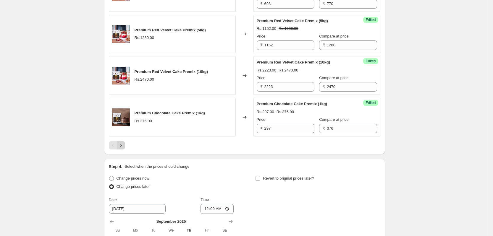
click at [124, 148] on icon "Next" at bounding box center [121, 145] width 6 height 6
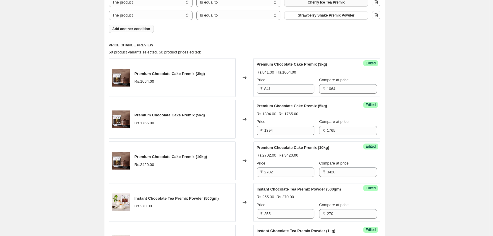
scroll to position [306, 0]
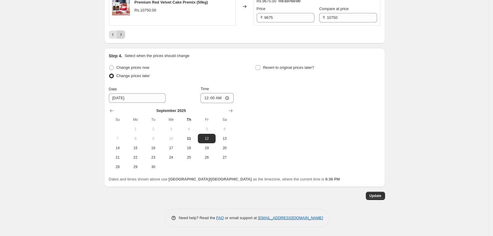
click at [122, 35] on icon "Next" at bounding box center [121, 35] width 6 height 6
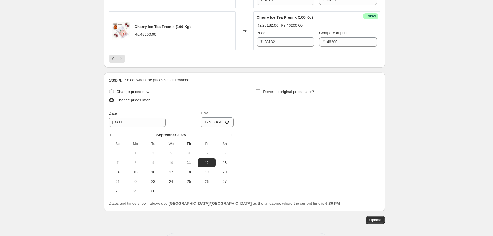
scroll to position [783, 0]
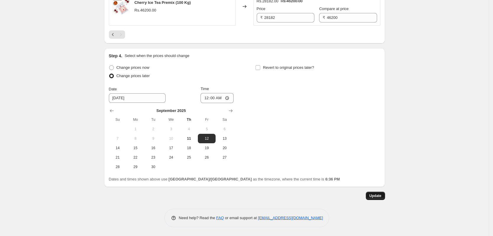
click at [379, 195] on span "Update" at bounding box center [375, 196] width 12 height 5
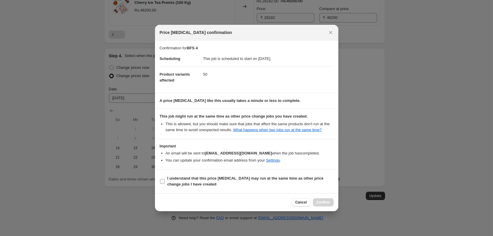
click at [162, 182] on input "I understand that this price [MEDICAL_DATA] may run at the same time as other p…" at bounding box center [162, 181] width 5 height 5
checkbox input "true"
click at [321, 200] on button "Confirm" at bounding box center [323, 202] width 21 height 8
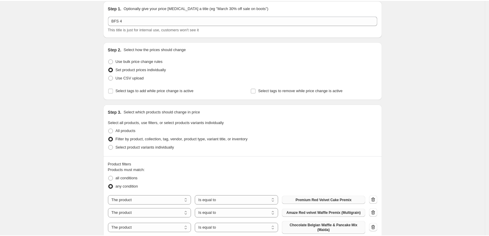
scroll to position [0, 0]
